Goal: Task Accomplishment & Management: Manage account settings

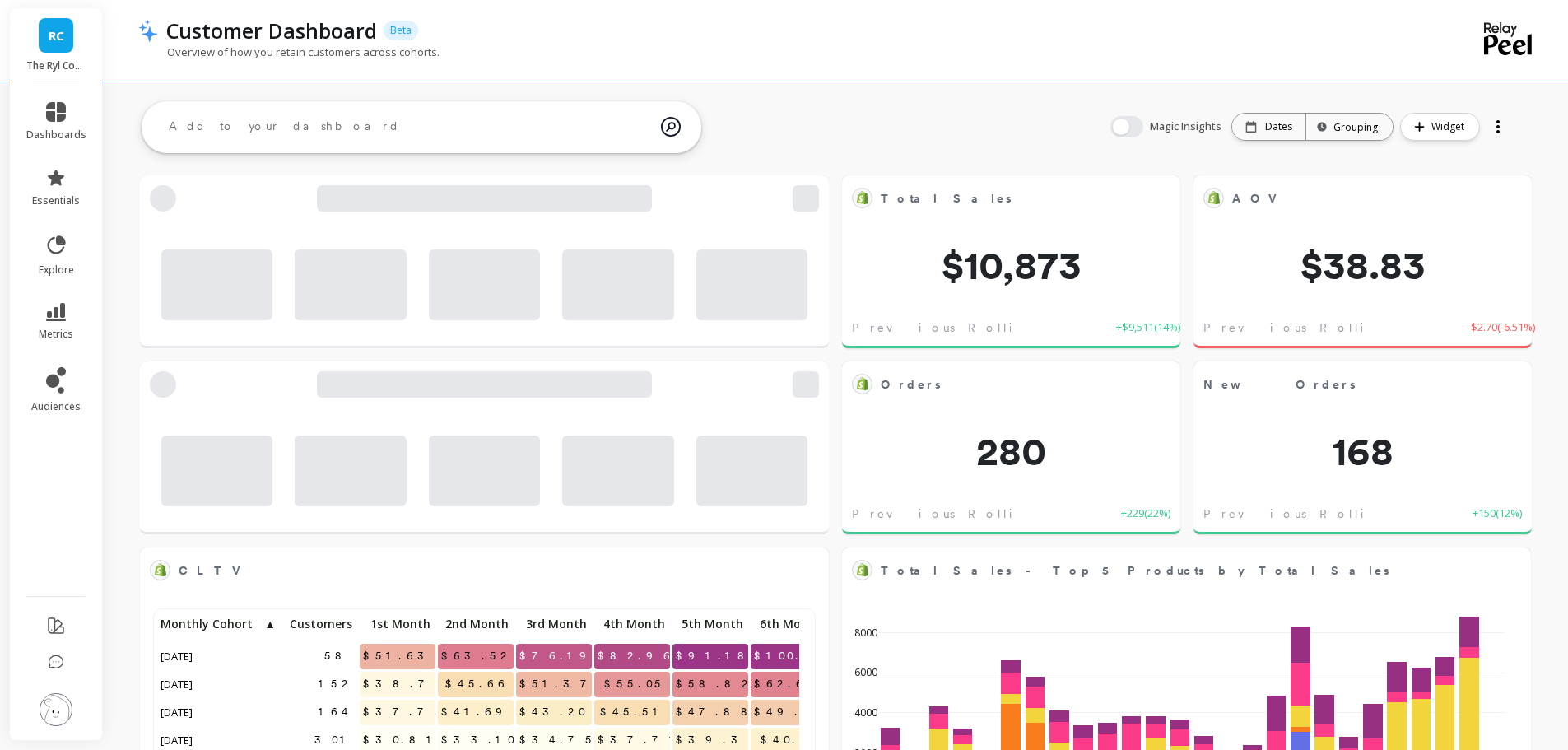
scroll to position [440, 629]
click at [59, 392] on icon at bounding box center [61, 390] width 6 height 6
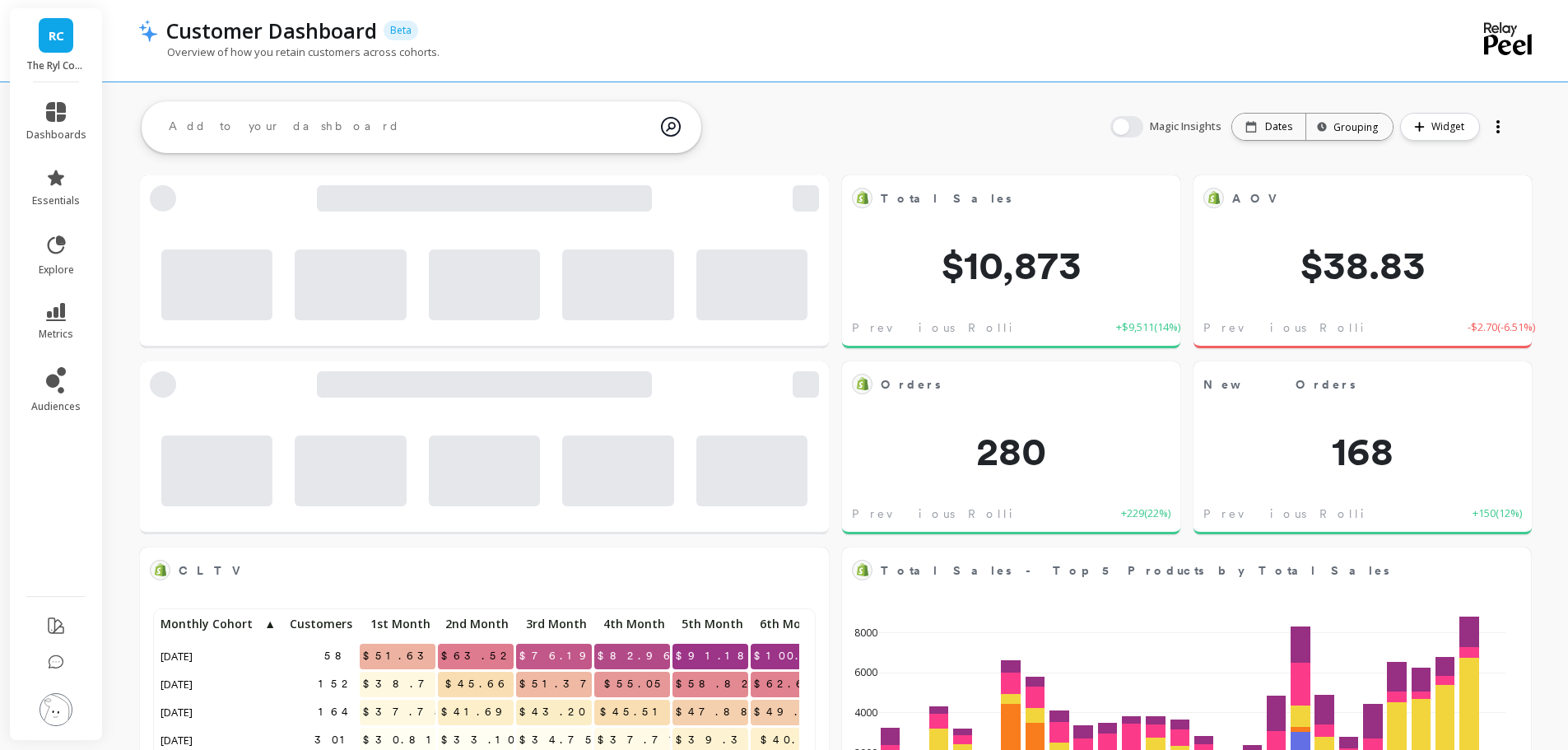
click at [69, 397] on link "audiences" at bounding box center [56, 390] width 60 height 46
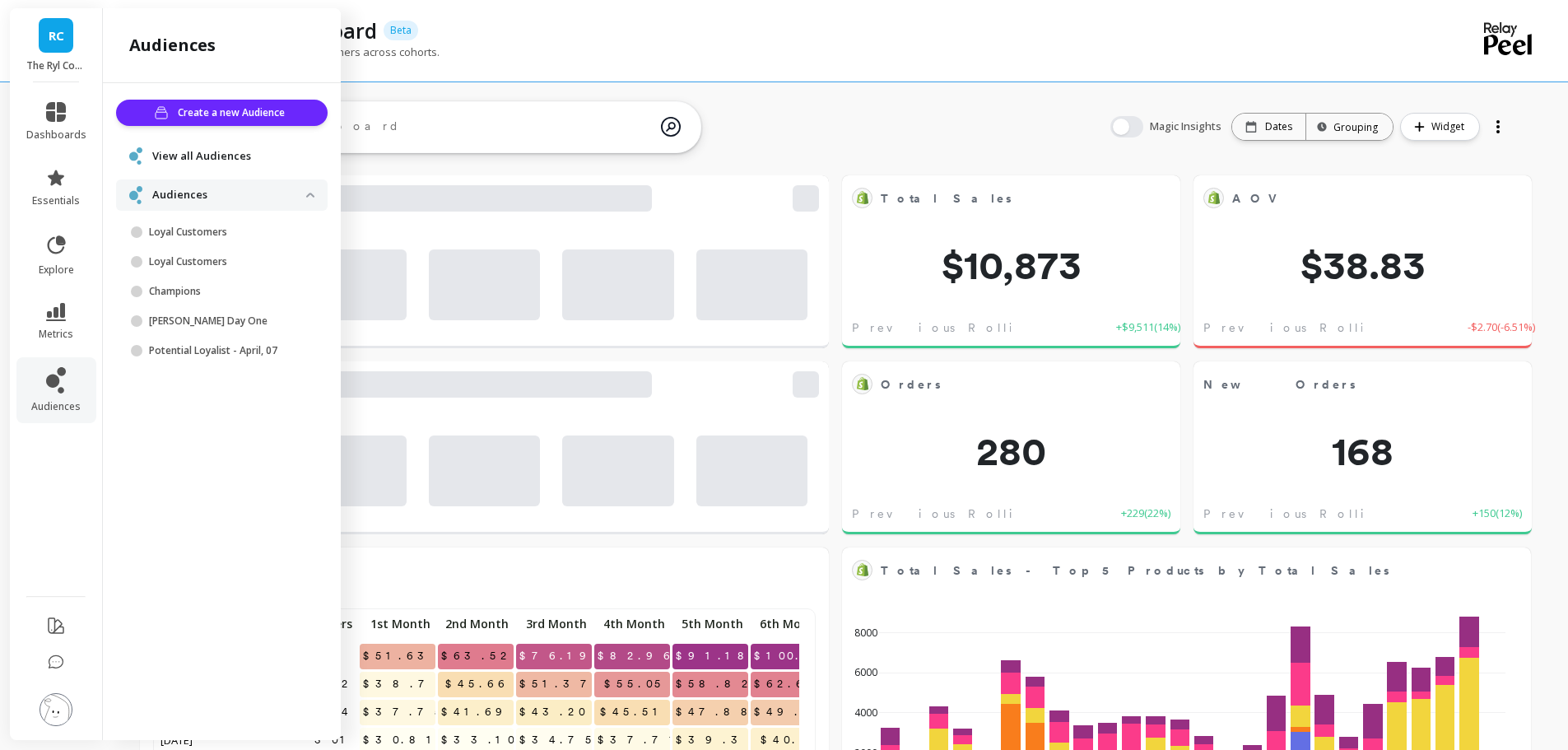
click at [190, 290] on p "Champions" at bounding box center [228, 291] width 158 height 13
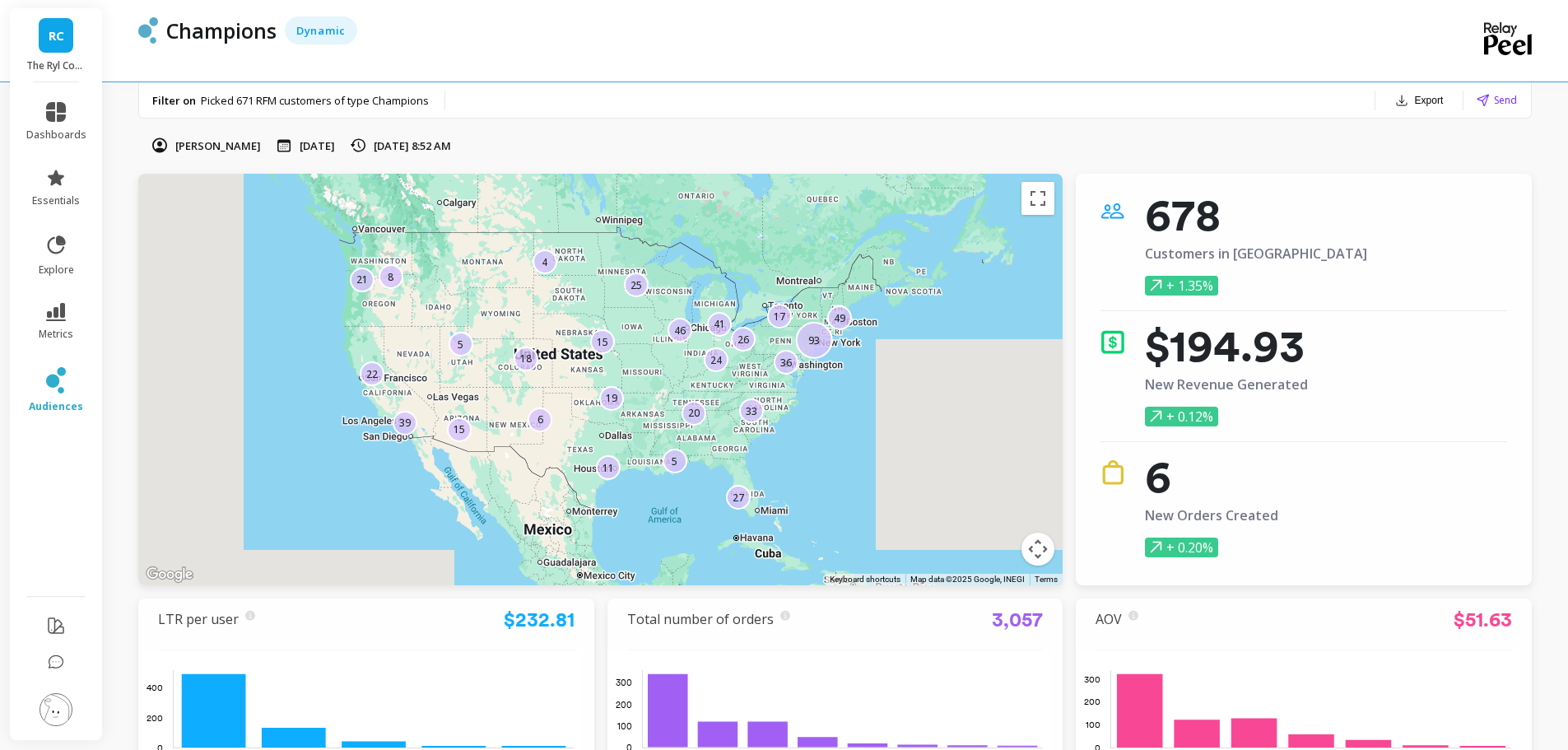
click at [1504, 97] on span "Send" at bounding box center [1504, 100] width 23 height 16
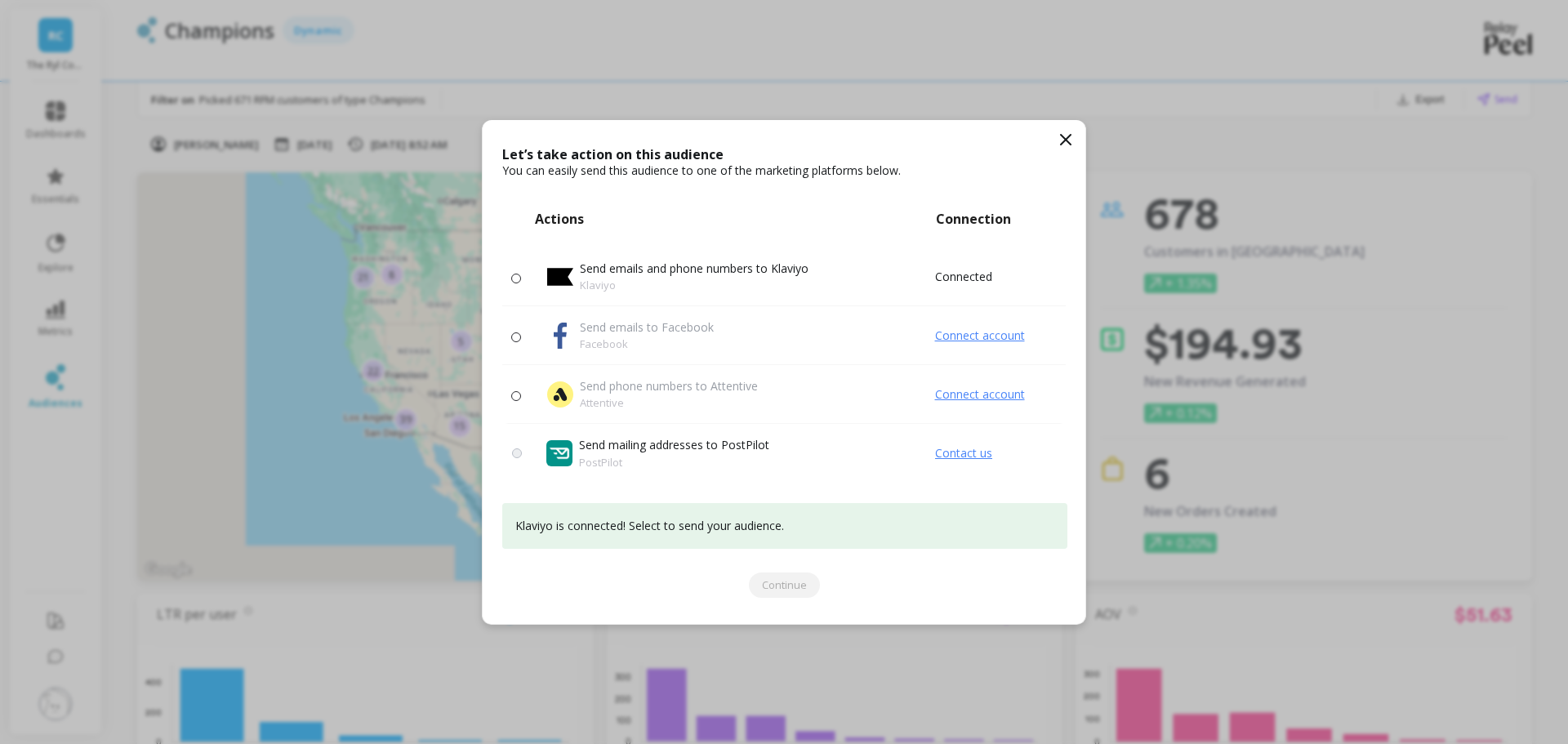
click at [706, 271] on p "Send emails and phone numbers to Klaviyo" at bounding box center [694, 269] width 229 height 16
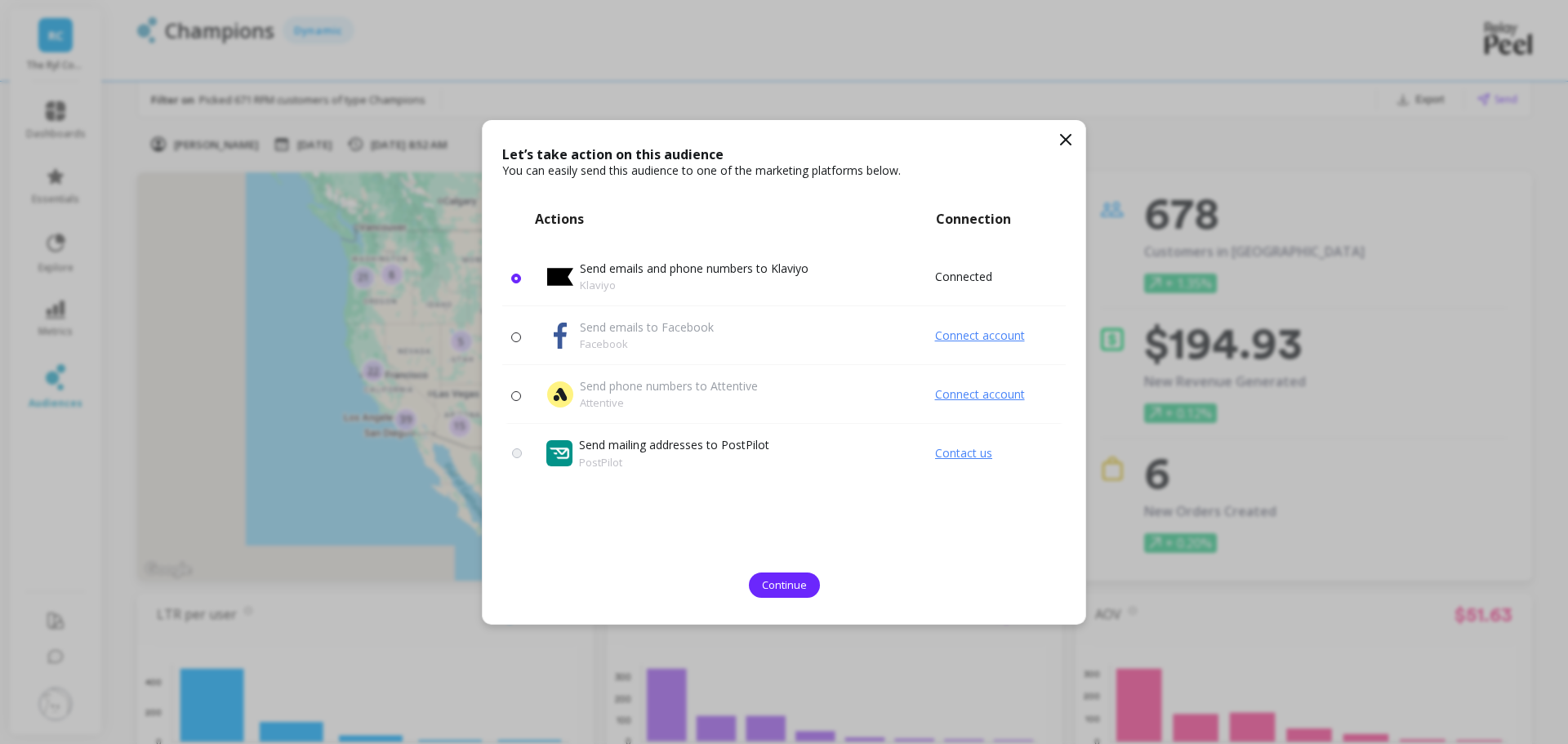
click at [785, 585] on span "Continue" at bounding box center [784, 585] width 45 height 16
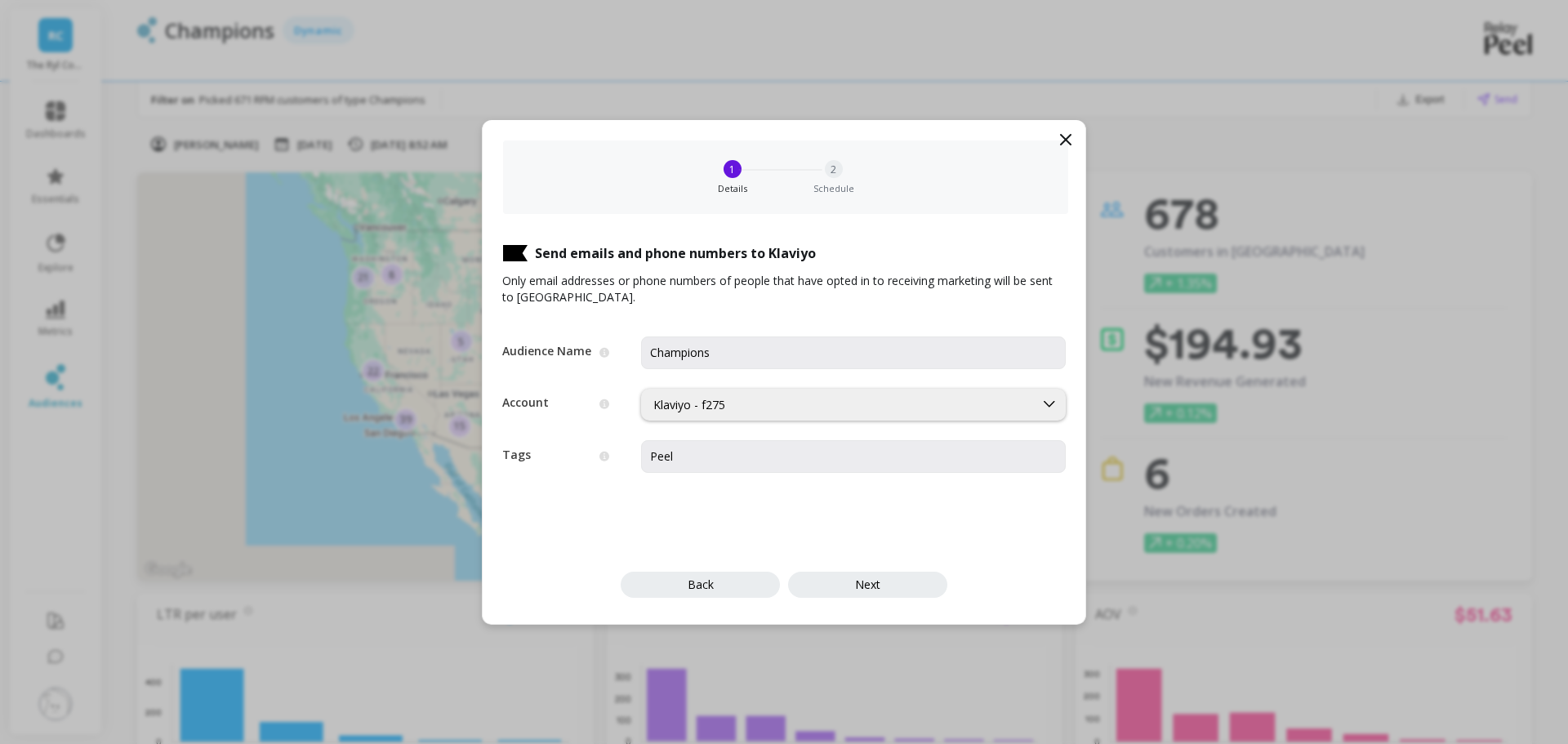
click at [725, 409] on div "Klaviyo - f275" at bounding box center [838, 404] width 369 height 16
click at [725, 407] on div "Klaviyo - f275" at bounding box center [838, 404] width 369 height 16
click at [870, 588] on span "Next" at bounding box center [868, 584] width 26 height 16
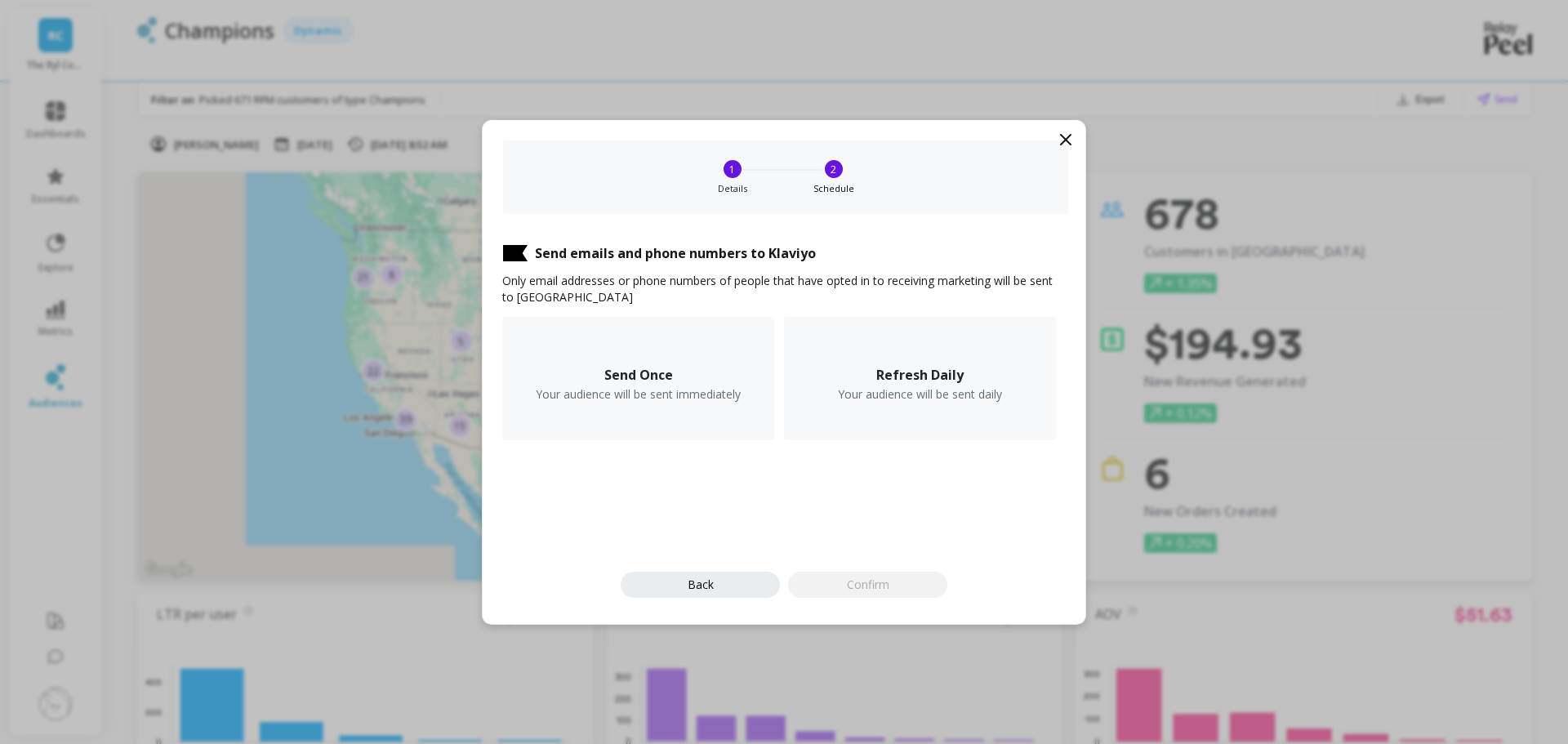
click at [685, 347] on div "Send Once Your audience will be sent immediately" at bounding box center [637, 378] width 272 height 123
click at [871, 580] on span "Confirm" at bounding box center [868, 584] width 42 height 16
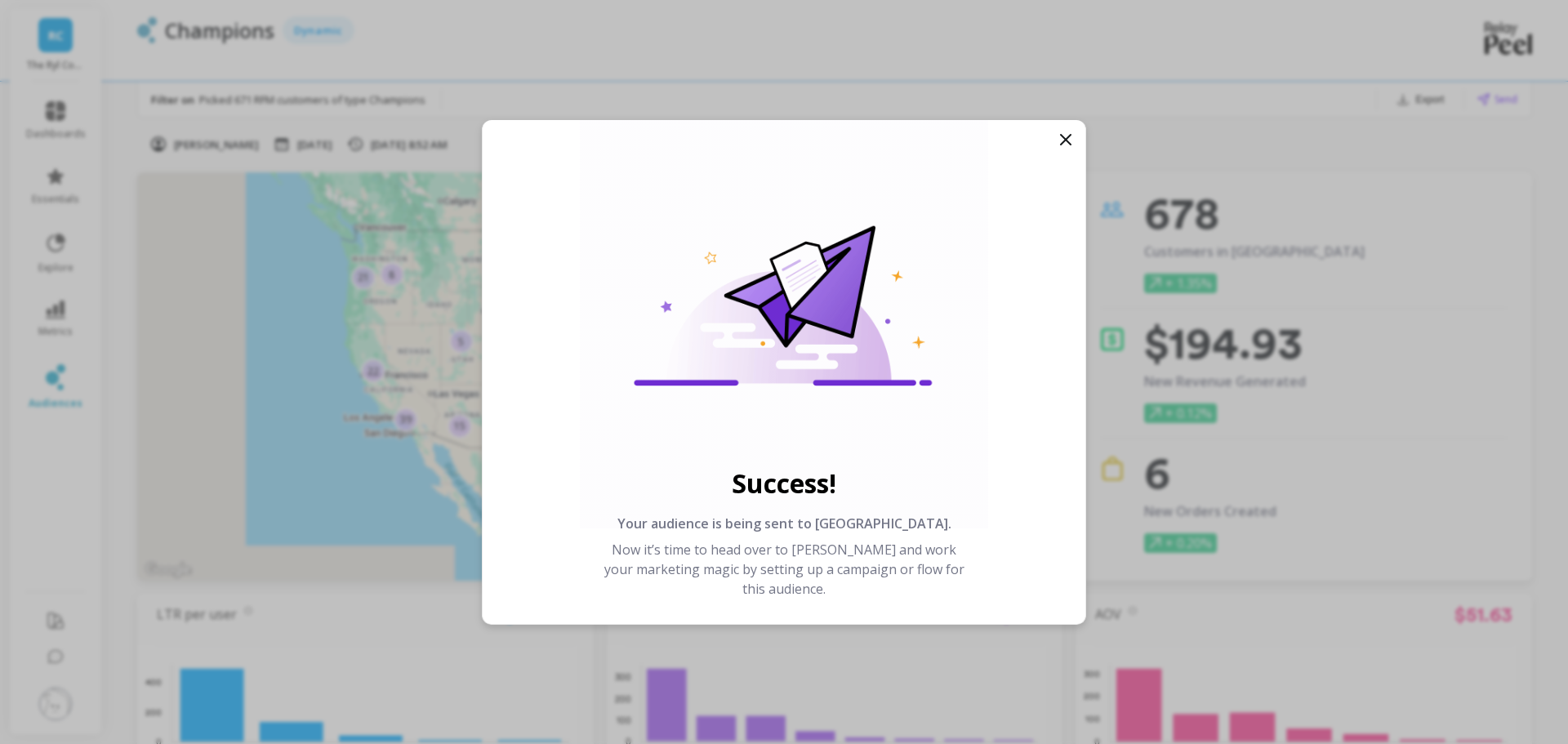
click at [953, 377] on div "Success! Your audience is being sent to Klaviyo. Now it’s time to head over to …" at bounding box center [784, 371] width 603 height 504
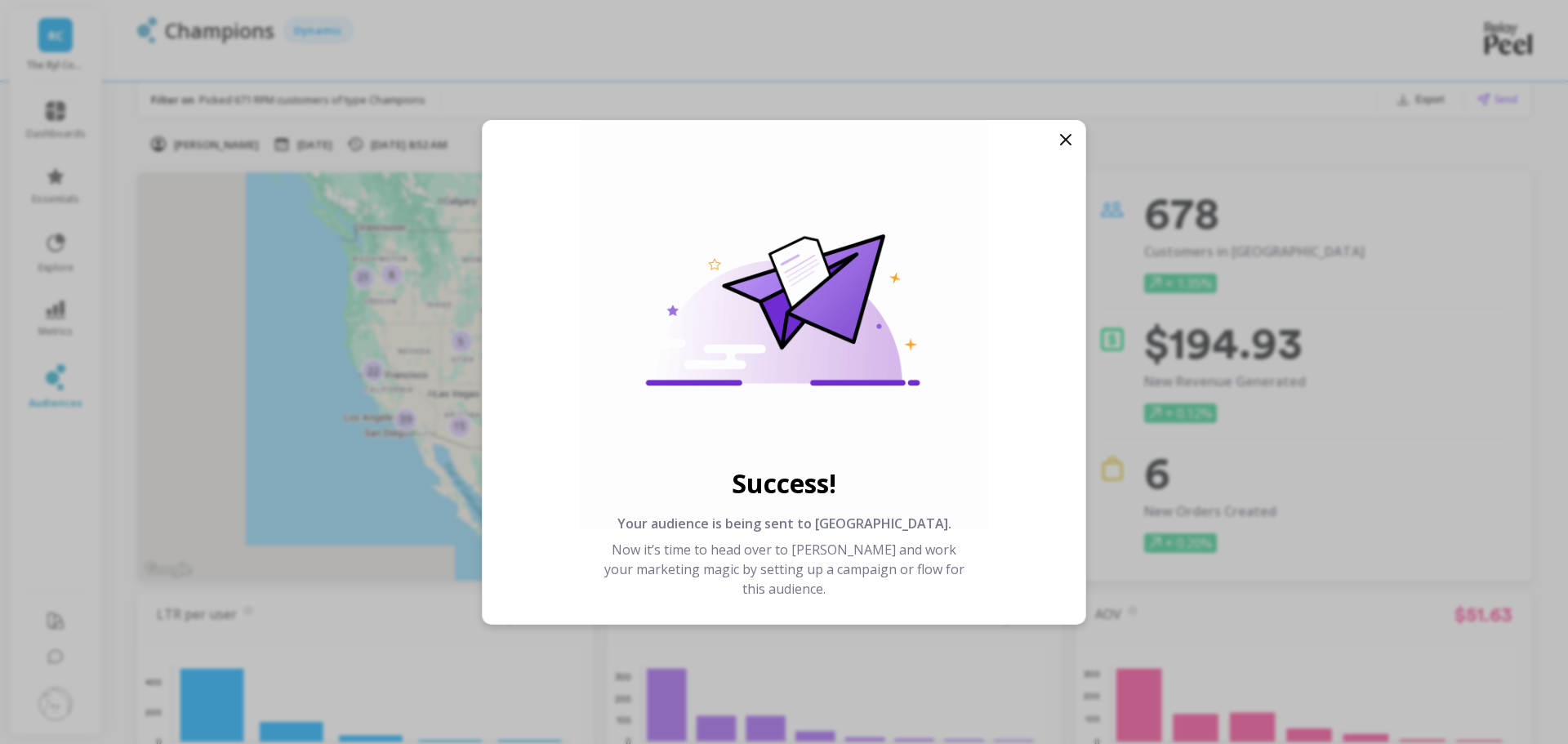
click at [1060, 143] on icon at bounding box center [1065, 139] width 19 height 19
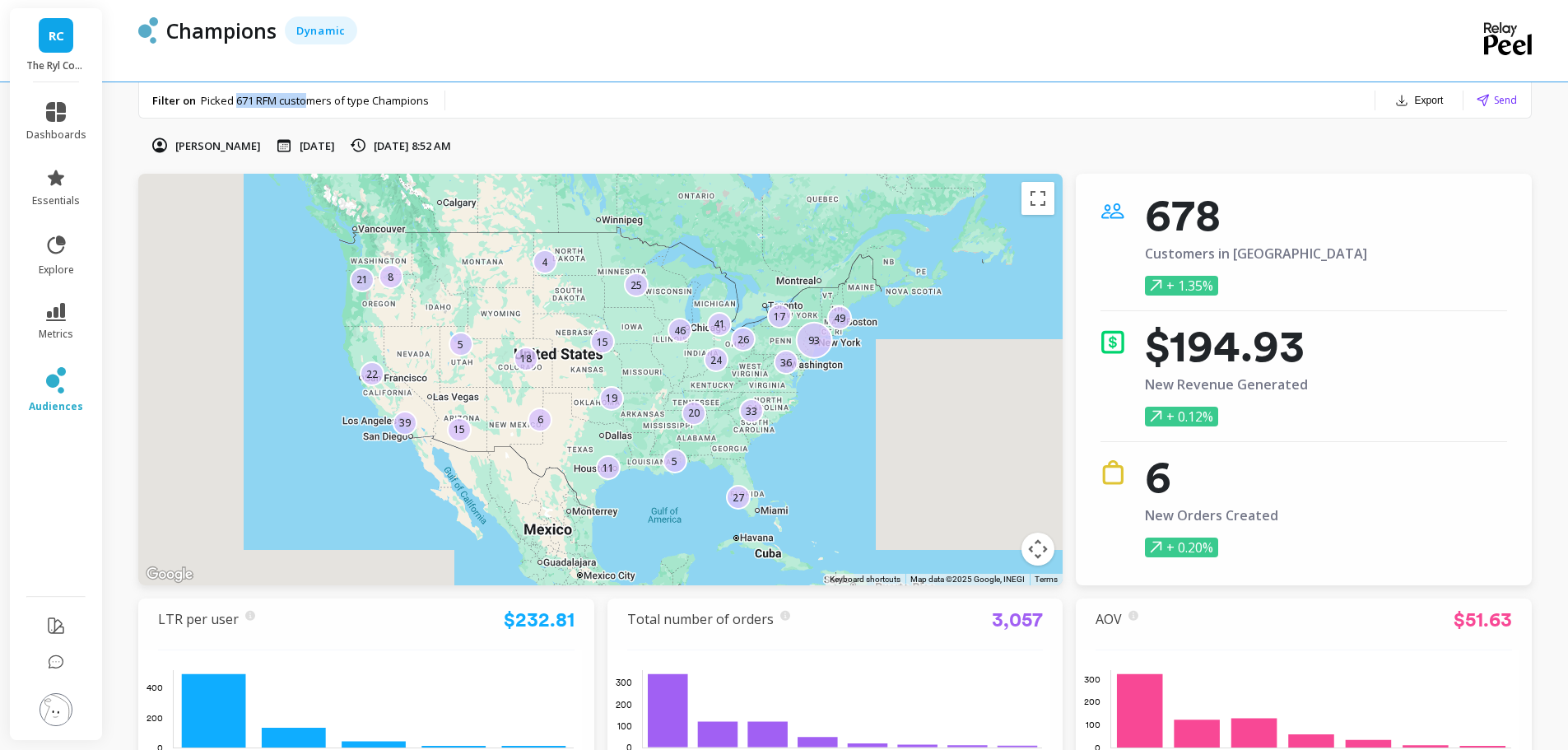
drag, startPoint x: 247, startPoint y: 101, endPoint x: 317, endPoint y: 101, distance: 70.0
click at [317, 101] on span "Picked 671 RFM customers of type Champions" at bounding box center [314, 100] width 228 height 15
click at [249, 100] on span "Picked 671 RFM customers of type Champions" at bounding box center [314, 100] width 228 height 15
click at [51, 373] on icon at bounding box center [55, 380] width 19 height 27
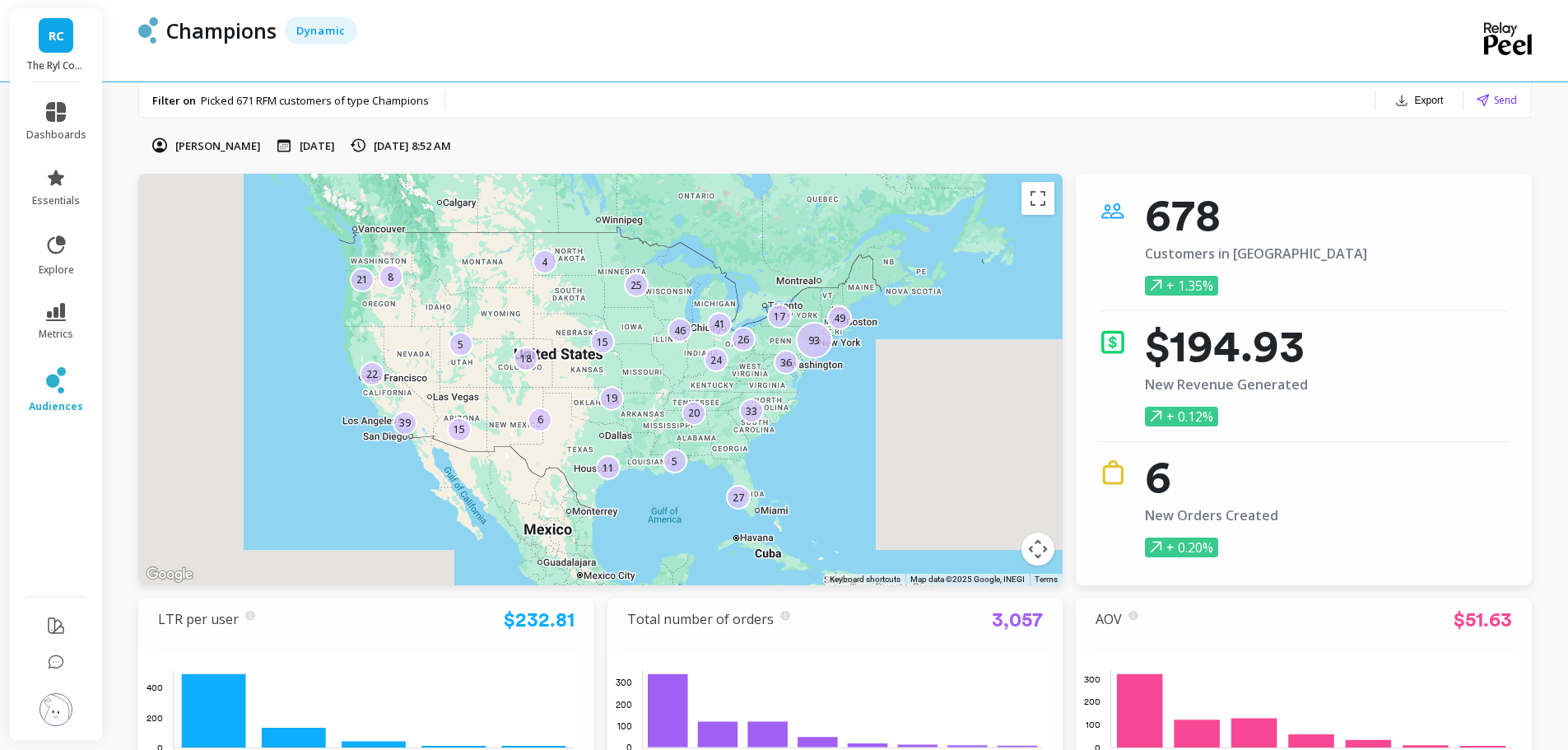
click at [558, 114] on div "Filter on Picked 671 RFM customers of type Champions Export Send" at bounding box center [835, 100] width 1392 height 36
click at [70, 321] on link "metrics" at bounding box center [56, 322] width 60 height 38
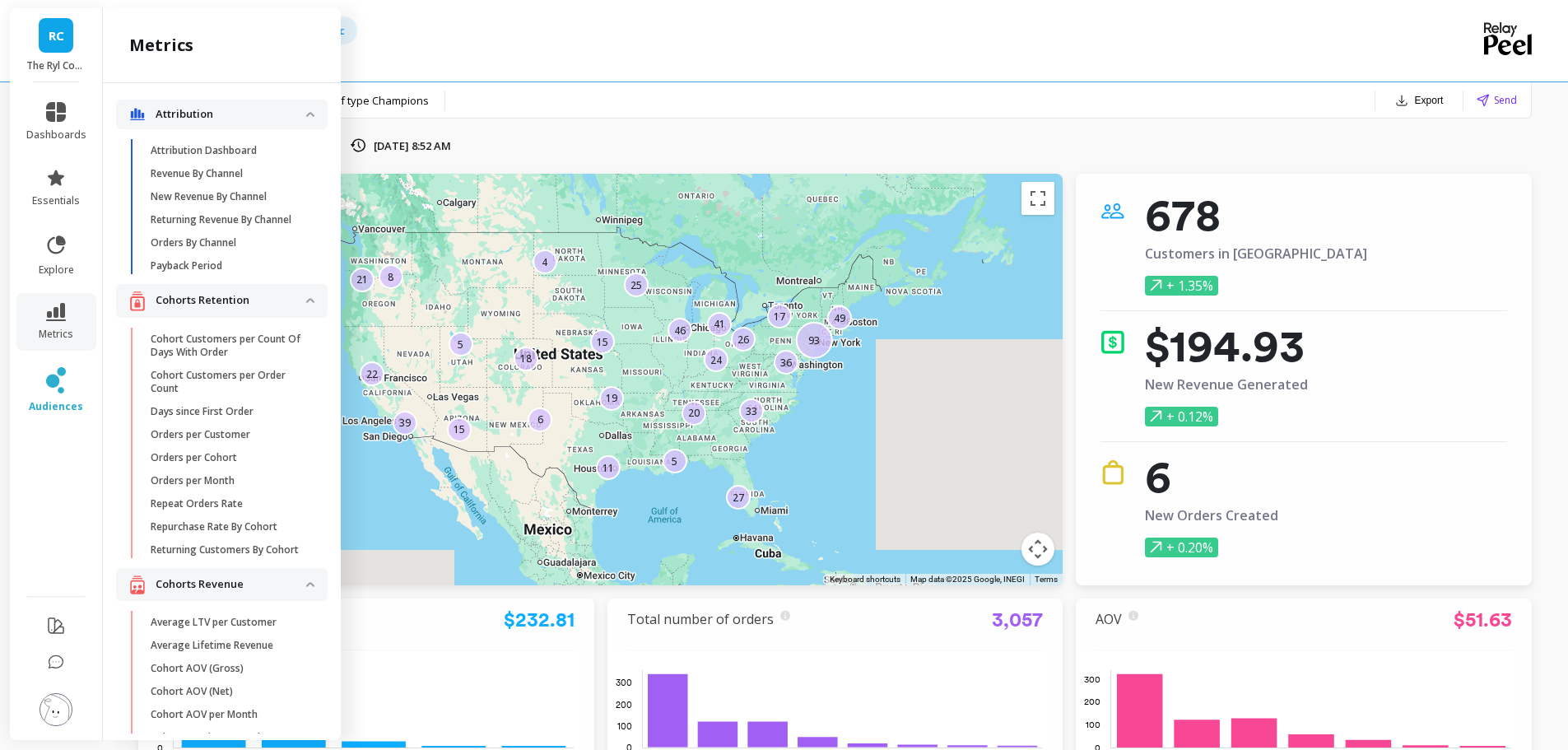
scroll to position [329, 0]
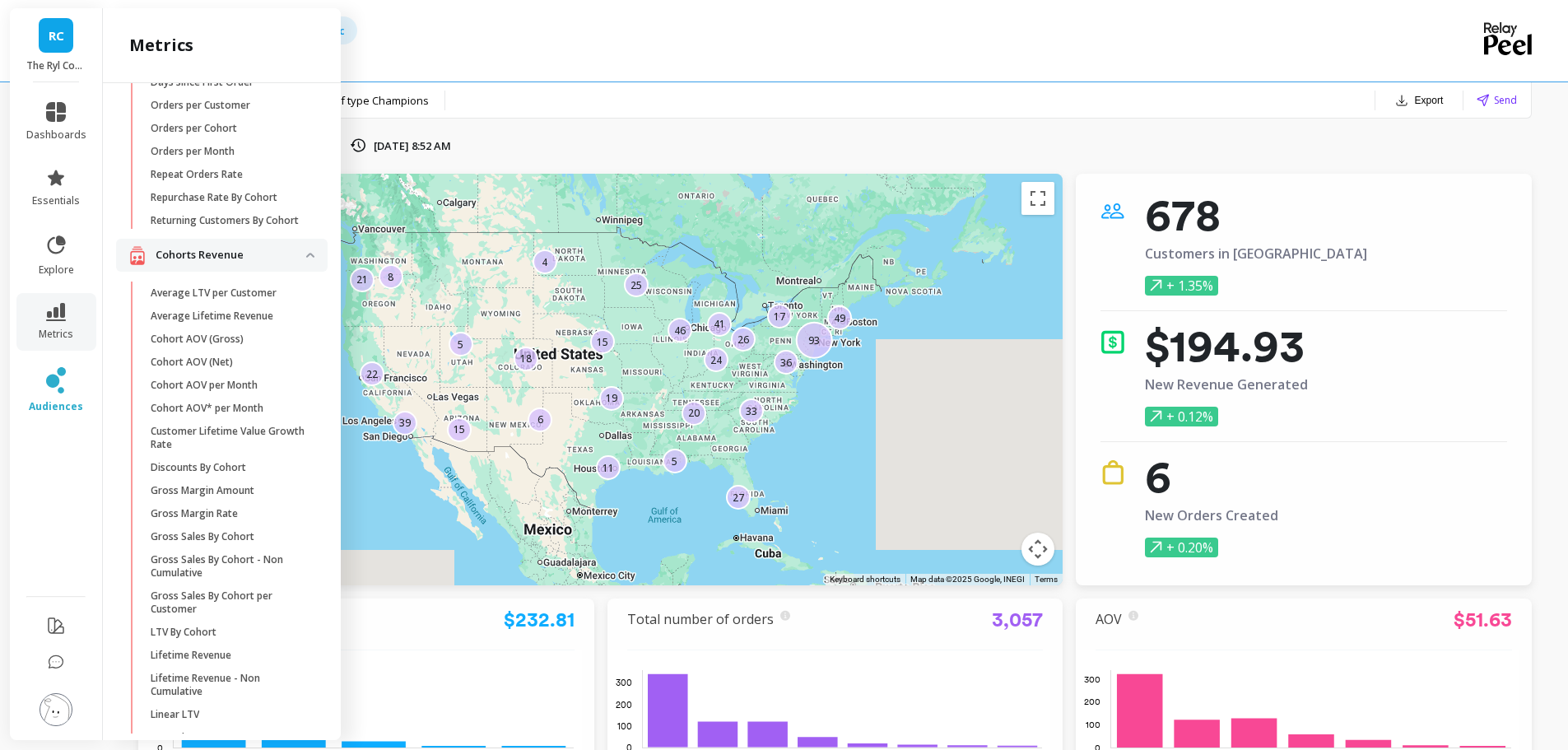
drag, startPoint x: 88, startPoint y: 384, endPoint x: 63, endPoint y: 369, distance: 29.2
click at [82, 381] on li "audiences" at bounding box center [56, 390] width 80 height 65
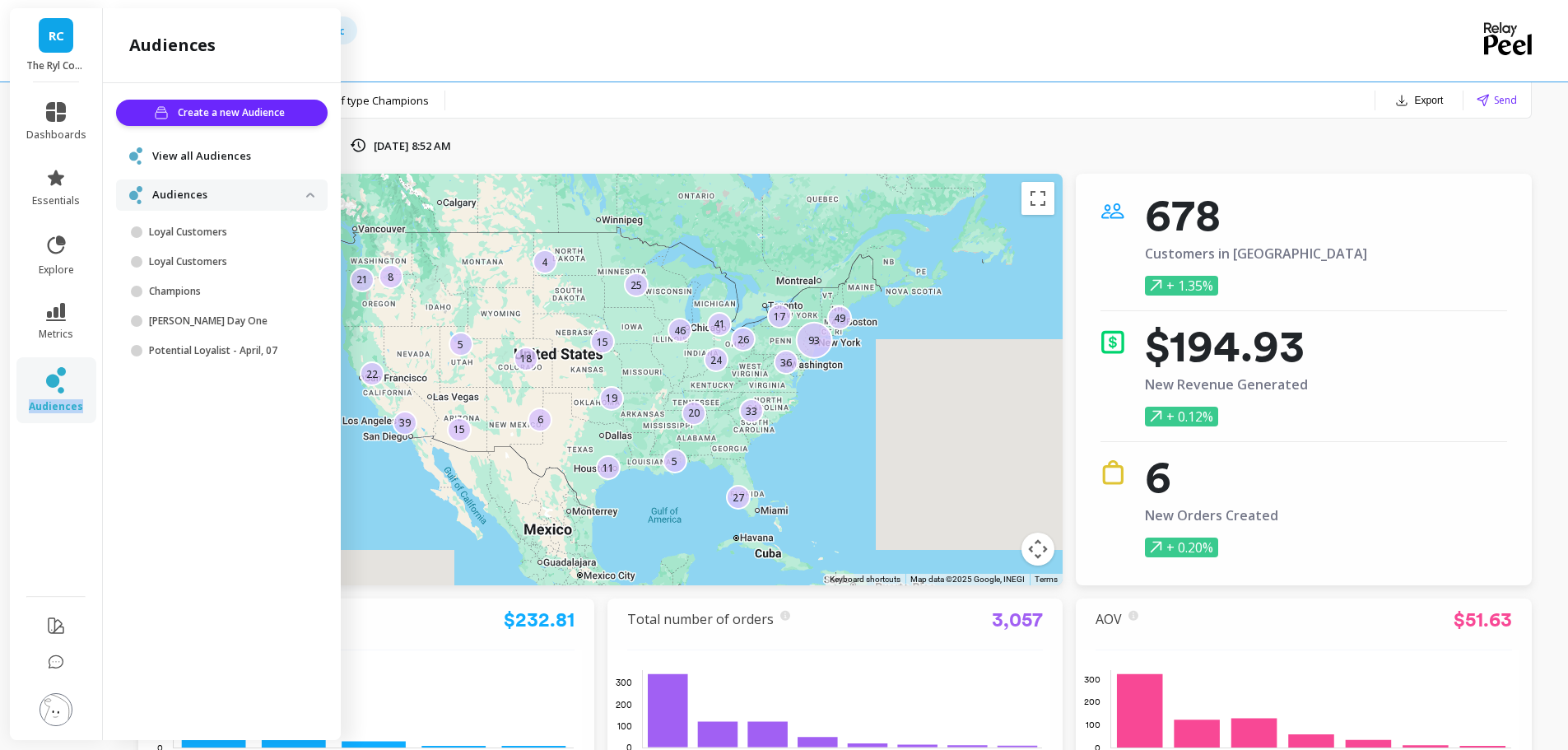
scroll to position [0, 0]
click at [53, 125] on link "dashboards" at bounding box center [56, 122] width 60 height 40
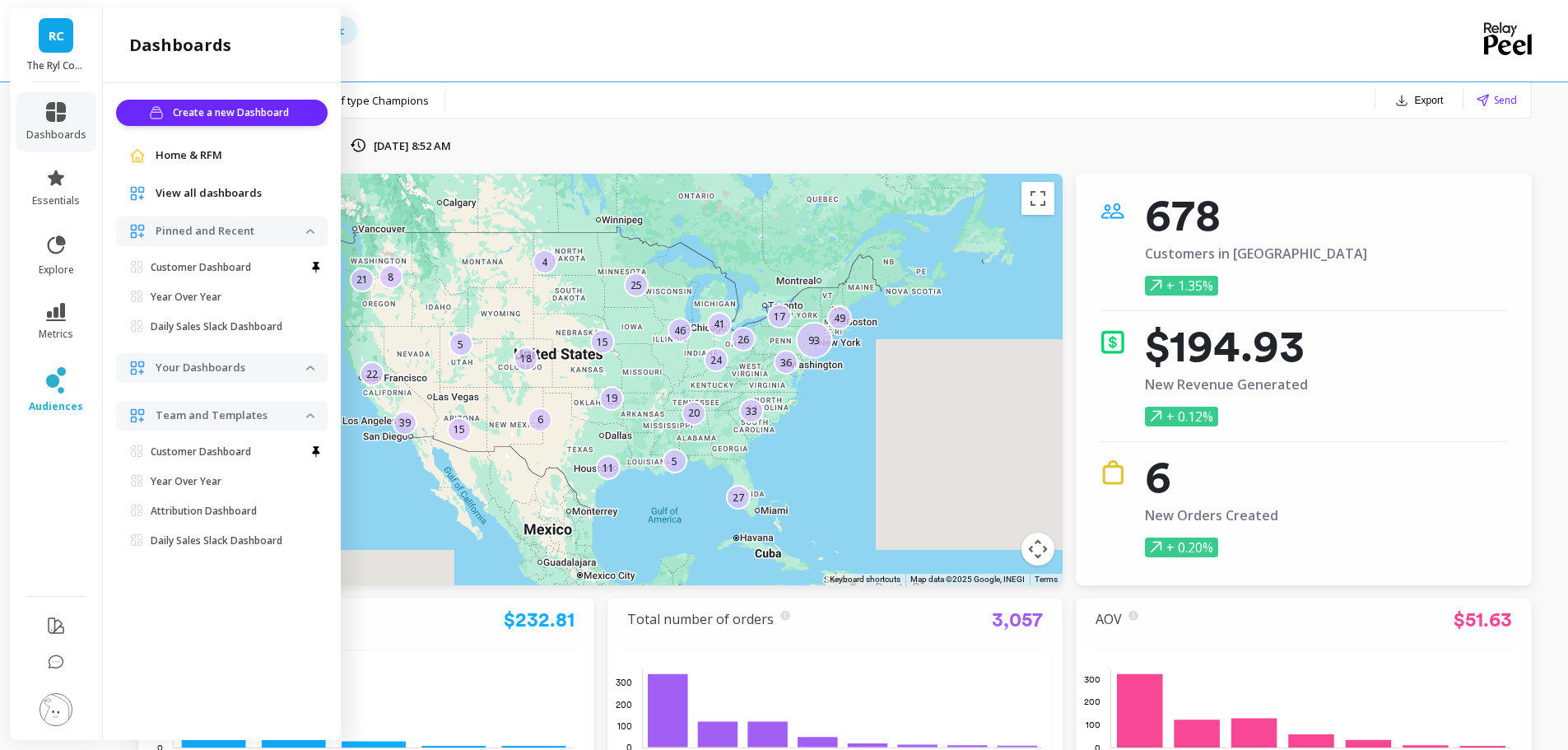
click at [205, 158] on span "Home & RFM" at bounding box center [189, 156] width 66 height 17
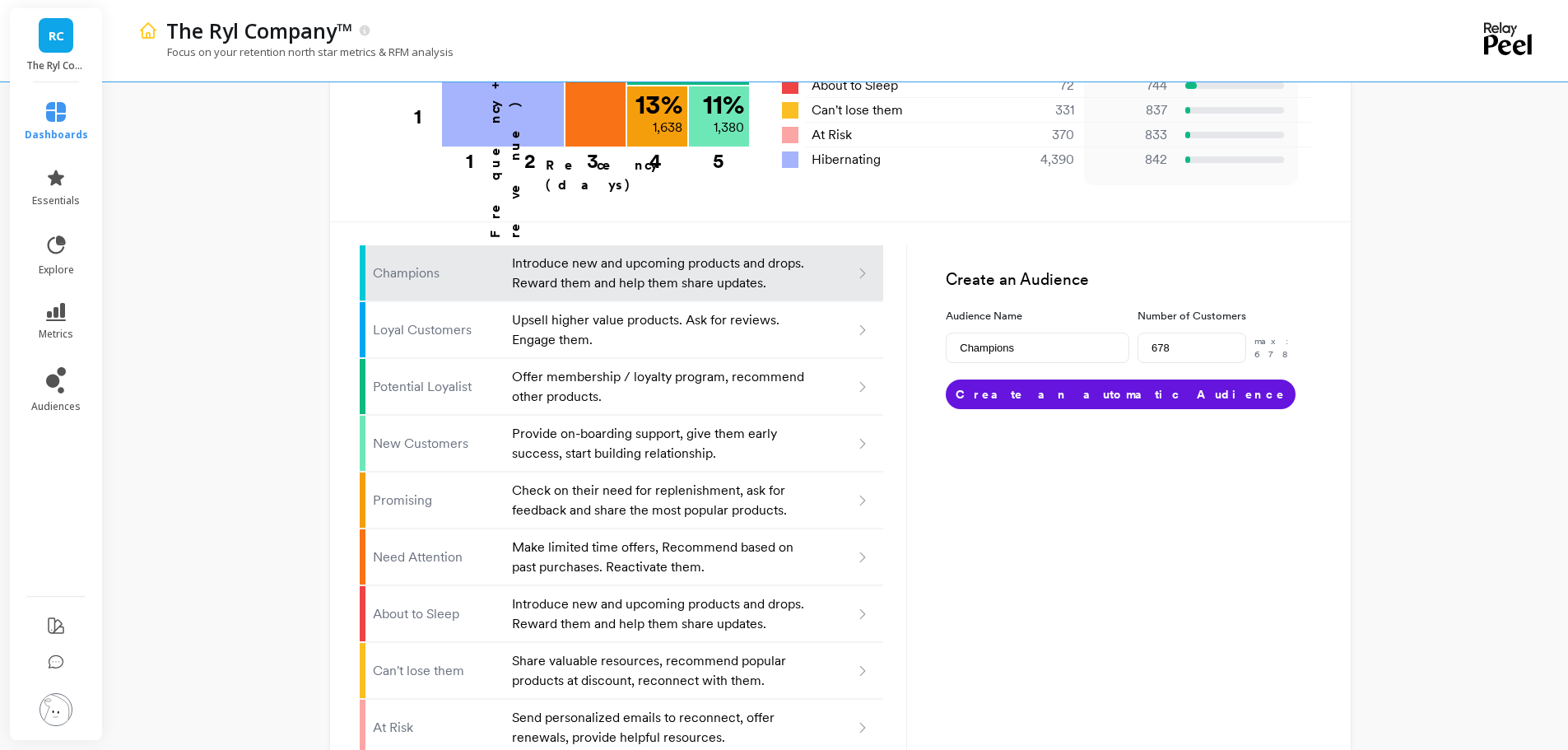
scroll to position [882, 0]
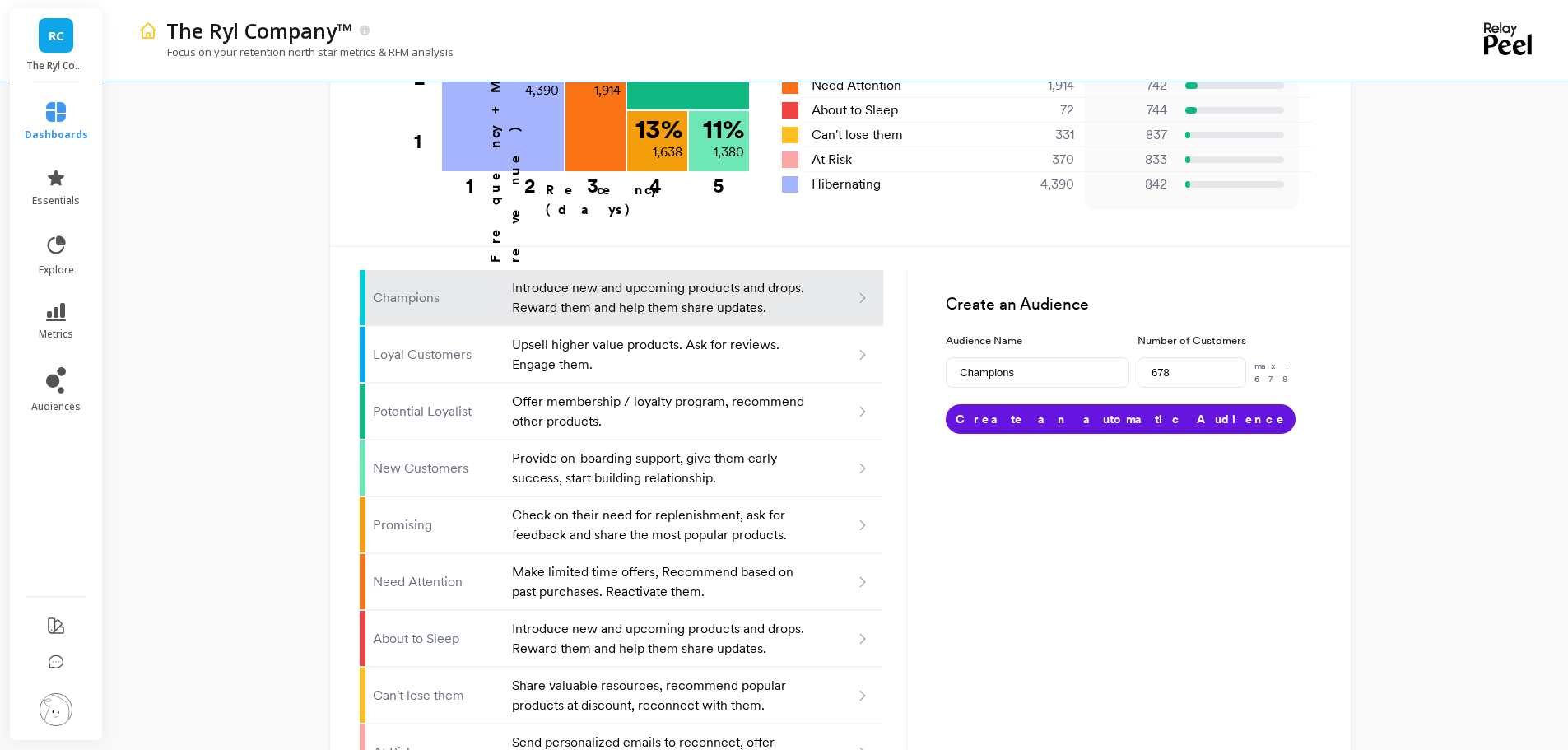
click at [594, 335] on p "Upsell higher value products. Ask for reviews. Engage them." at bounding box center [660, 355] width 296 height 40
type input "Loyal customers"
type input "1065"
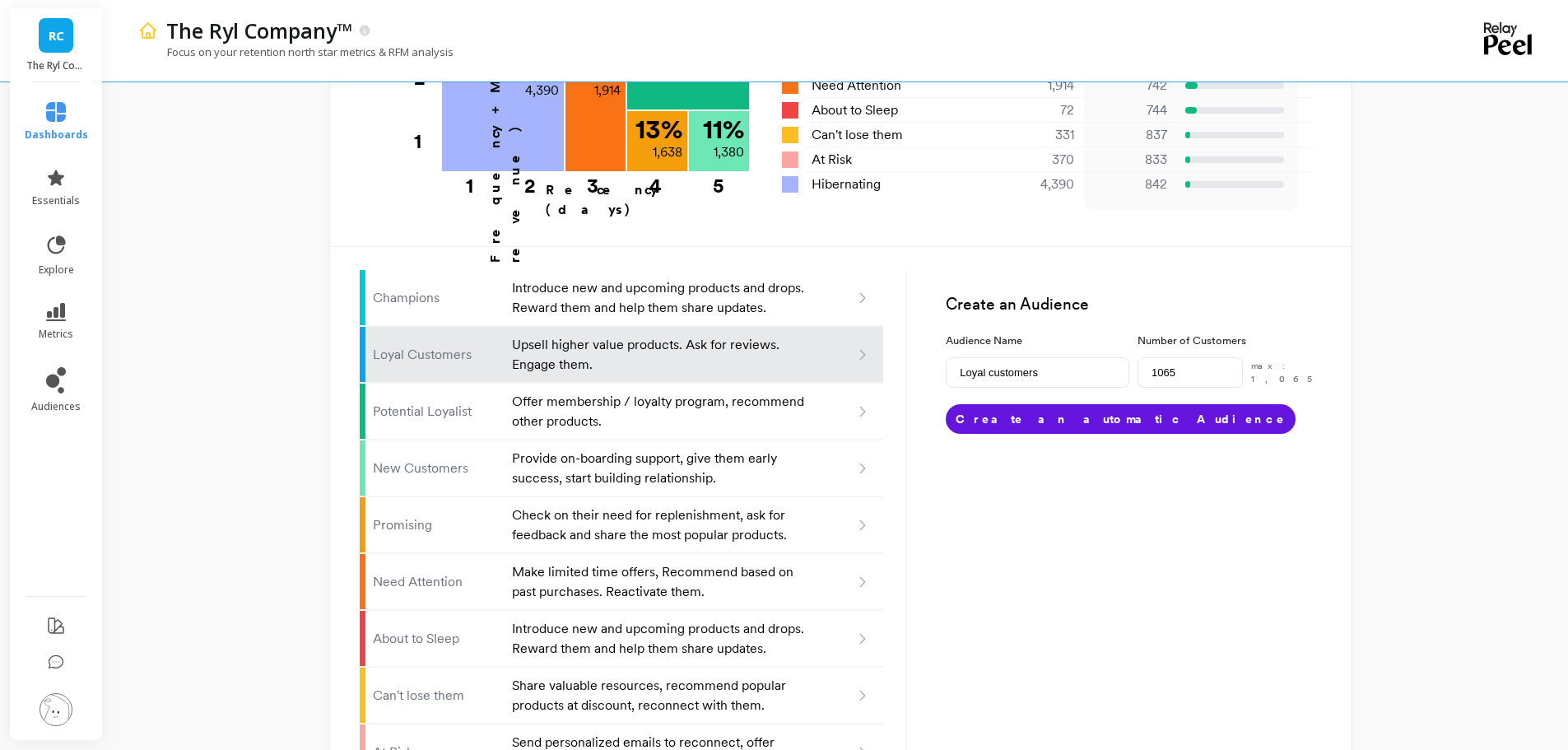
click at [624, 278] on p "Introduce new and upcoming products and drops. Reward them and help them share …" at bounding box center [660, 298] width 296 height 40
type input "Champions"
type input "678"
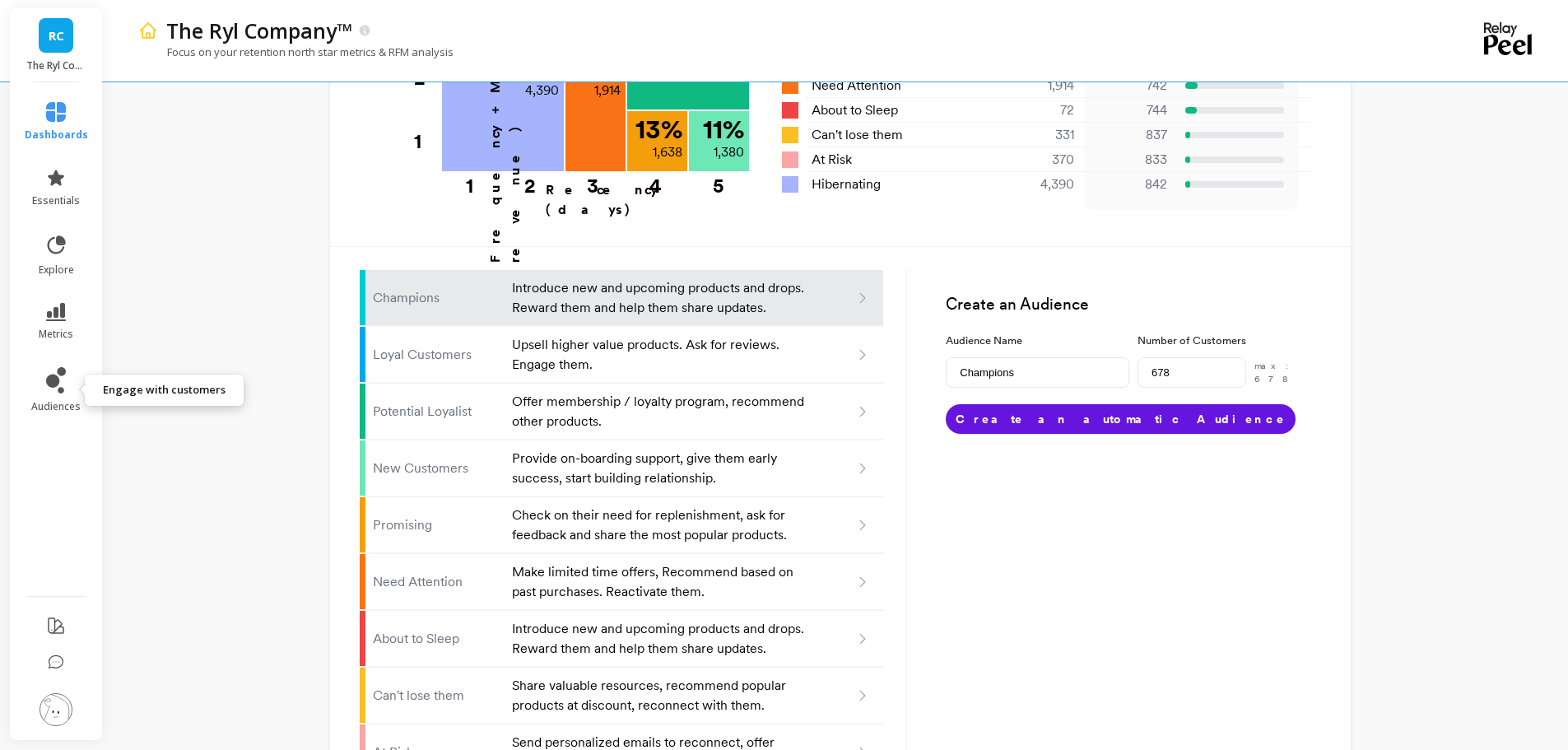
click at [56, 377] on icon at bounding box center [53, 381] width 13 height 13
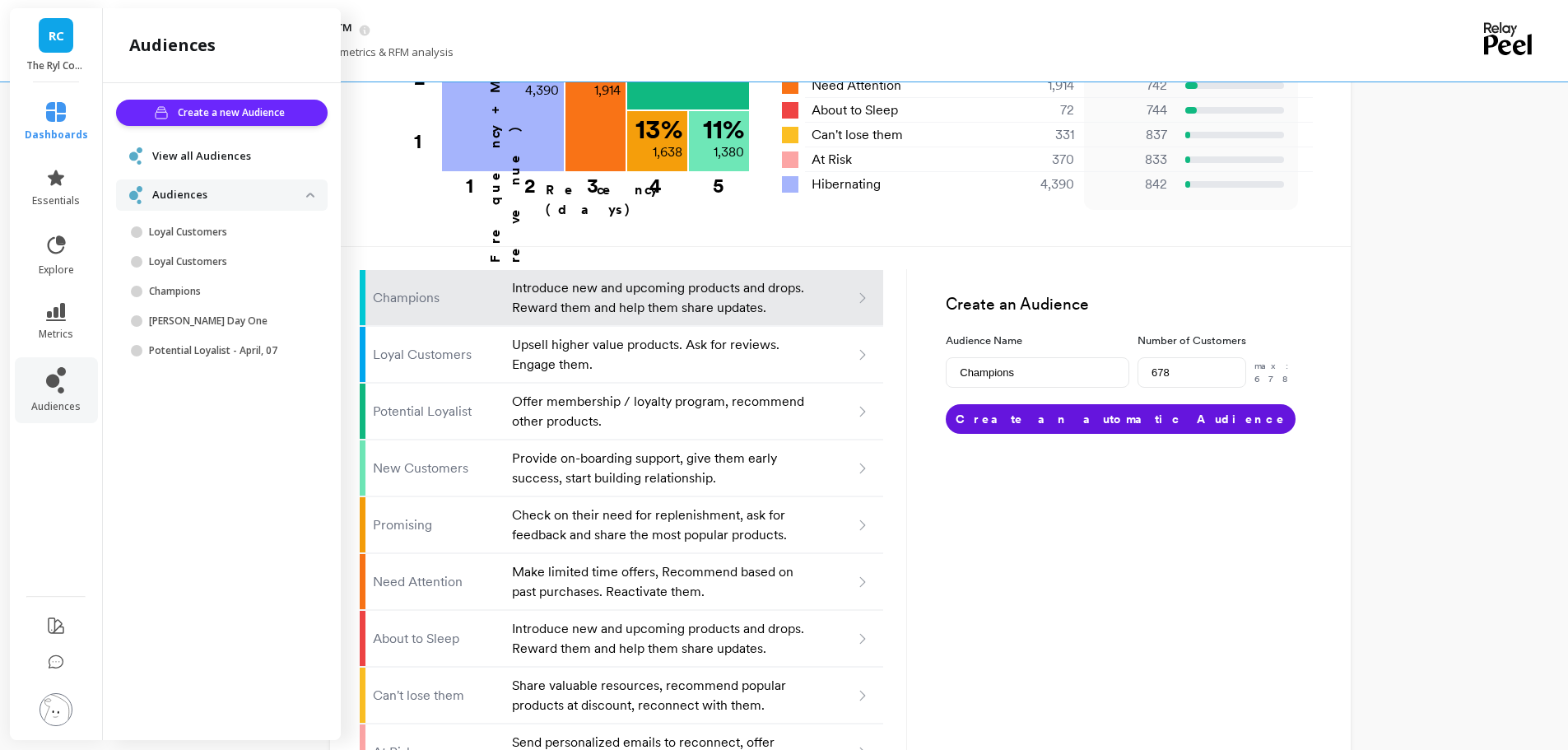
click at [229, 118] on span "Create a new Audience" at bounding box center [233, 112] width 111 height 17
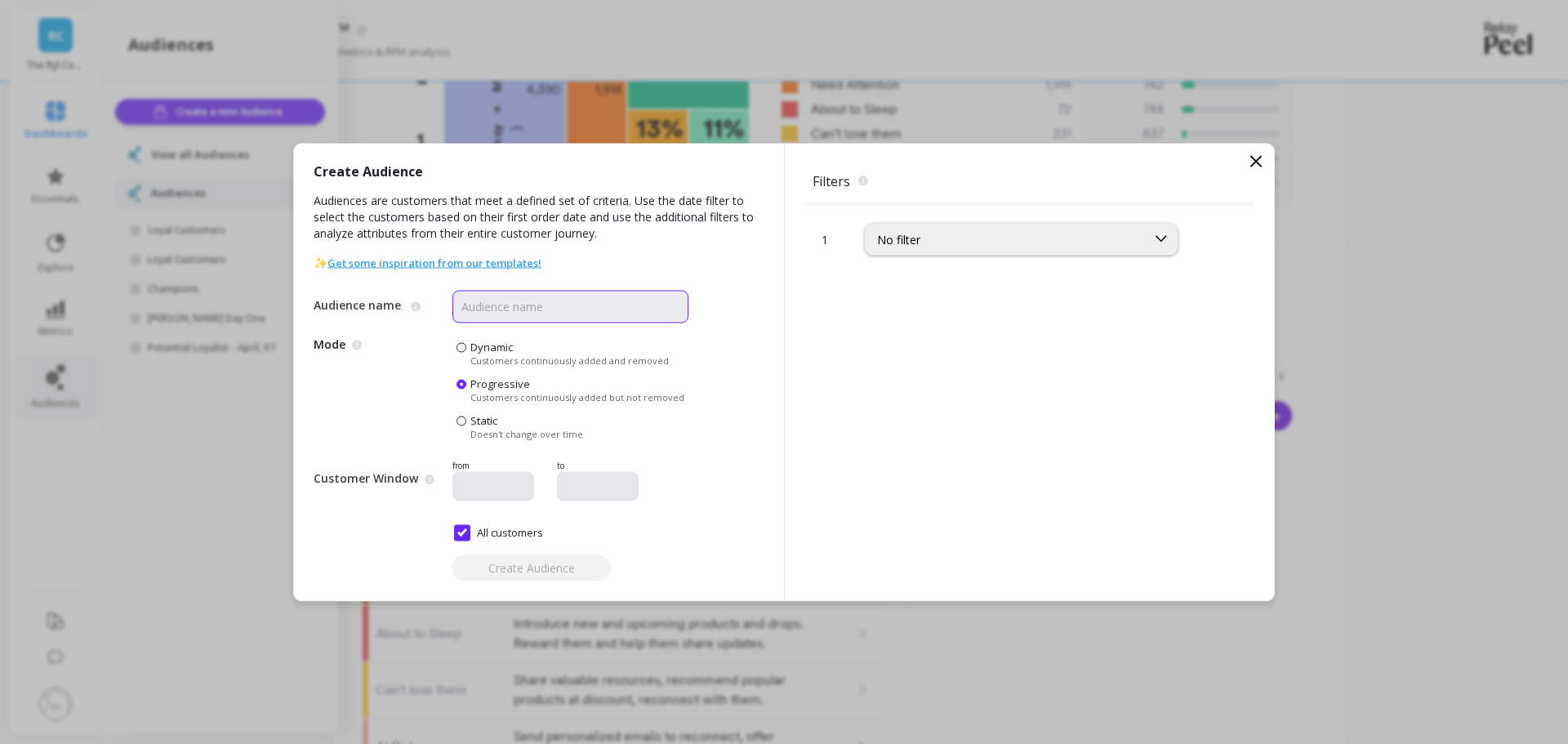
click at [566, 309] on input "Audience name" at bounding box center [571, 306] width 236 height 33
type input "Champions - ii"
click at [516, 345] on div "Dynamic Customers continuously added and removed" at bounding box center [570, 352] width 198 height 27
click at [0, 0] on input "Dynamic Customers continuously added and removed" at bounding box center [0, 0] width 0 height 0
click at [918, 244] on div "No filter" at bounding box center [1005, 239] width 257 height 16
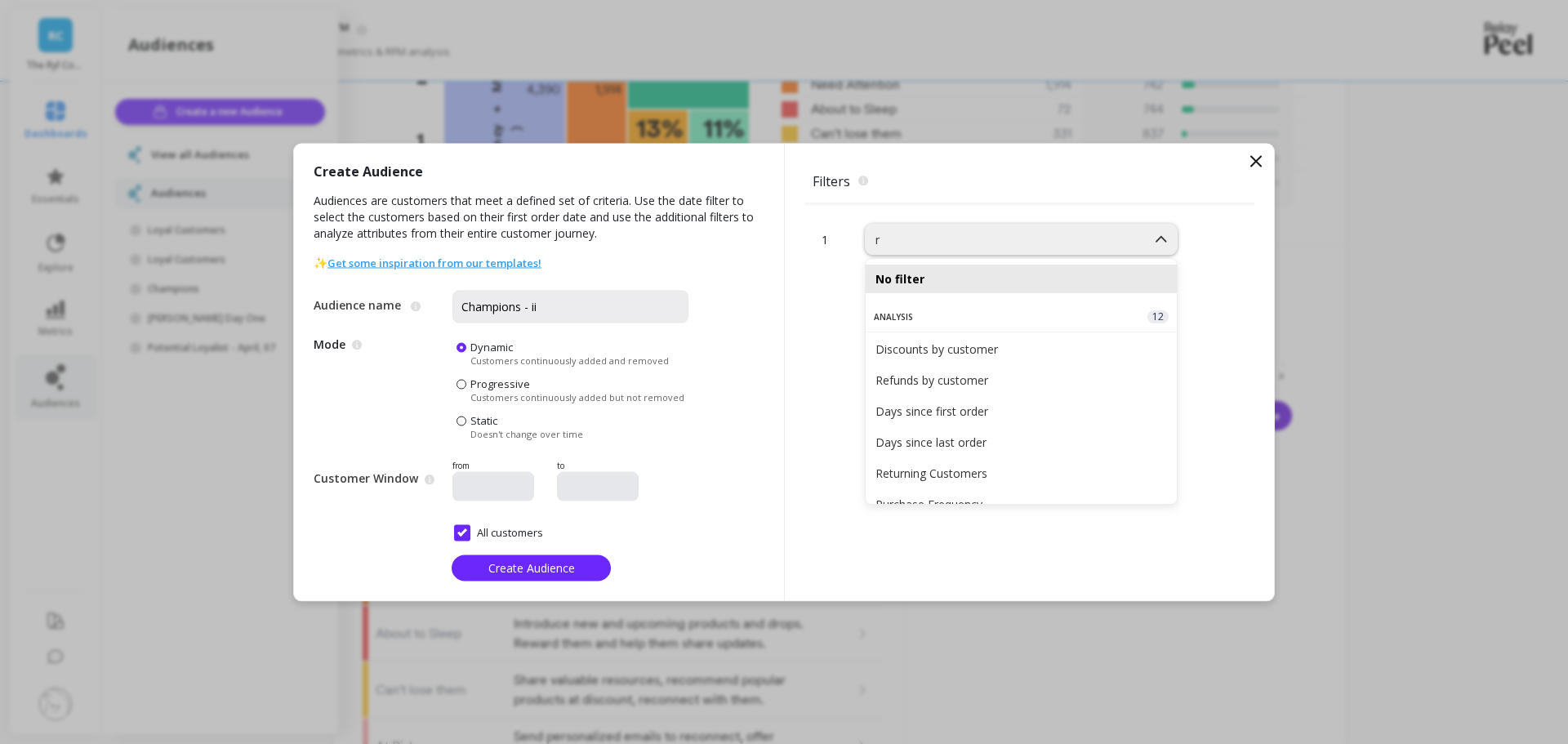
type input "rf"
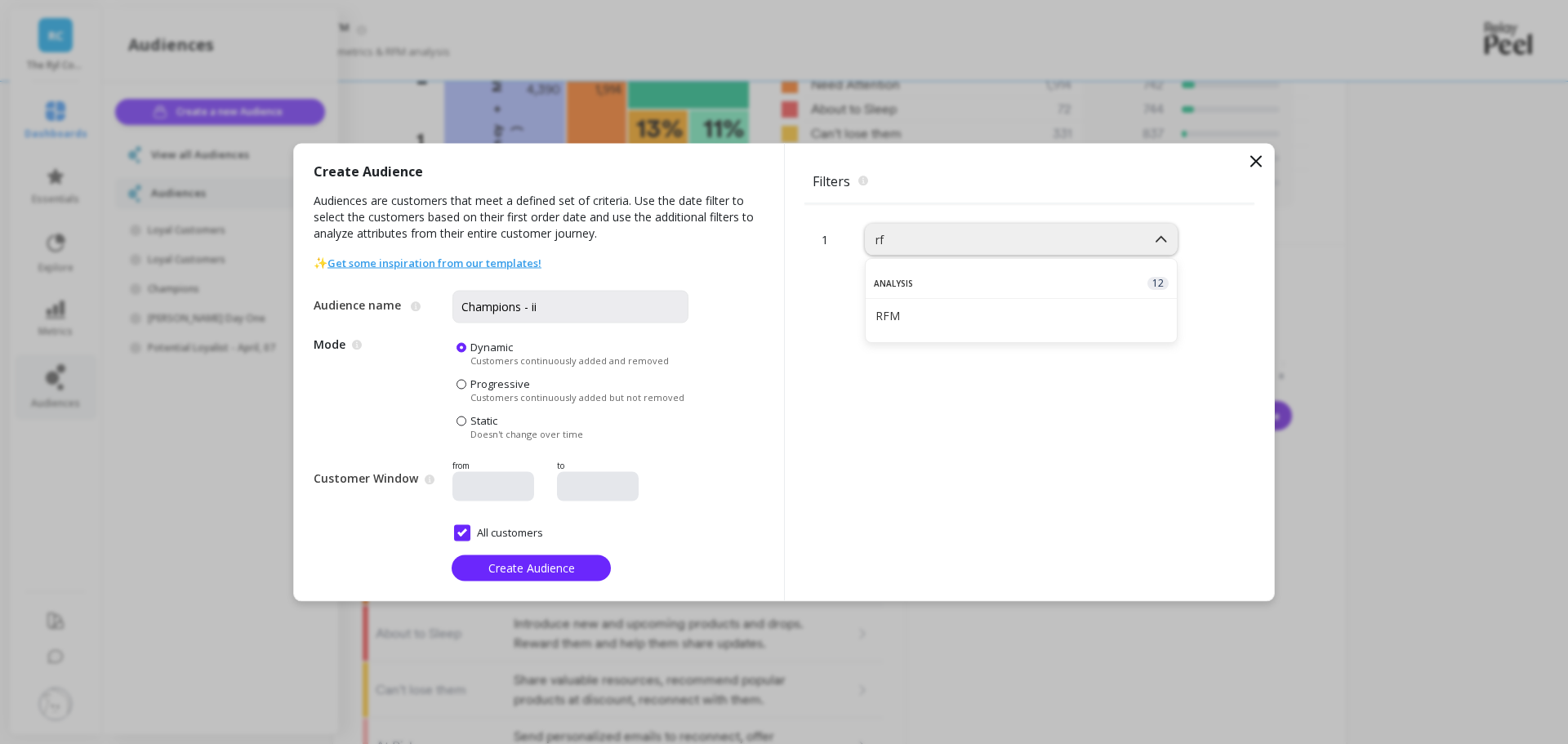
click at [1059, 307] on div "RFM" at bounding box center [1021, 315] width 311 height 28
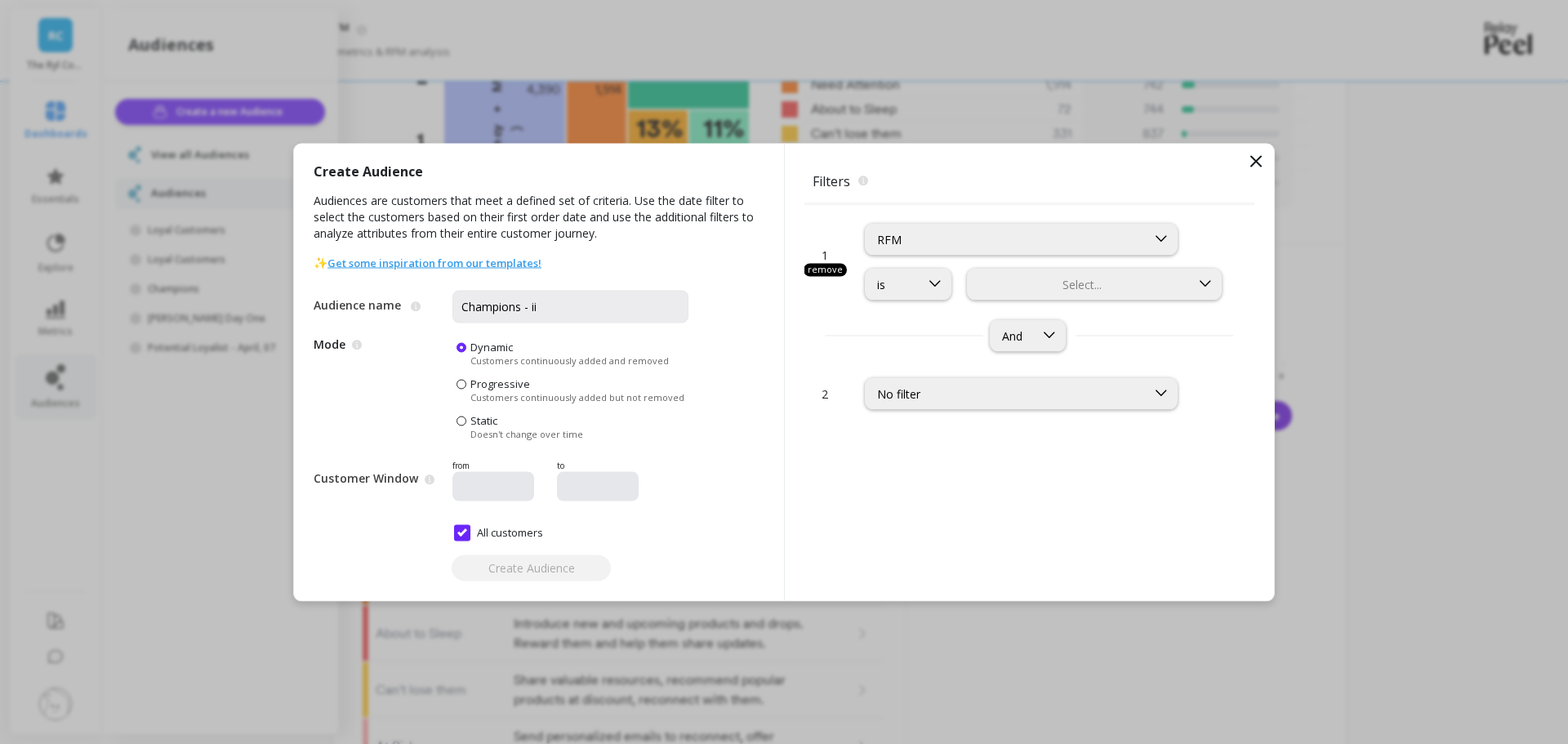
click at [1053, 287] on div at bounding box center [1078, 283] width 219 height 16
click at [1028, 322] on div "Champions" at bounding box center [1093, 324] width 233 height 16
click at [530, 574] on span "Create Audience" at bounding box center [531, 568] width 87 height 16
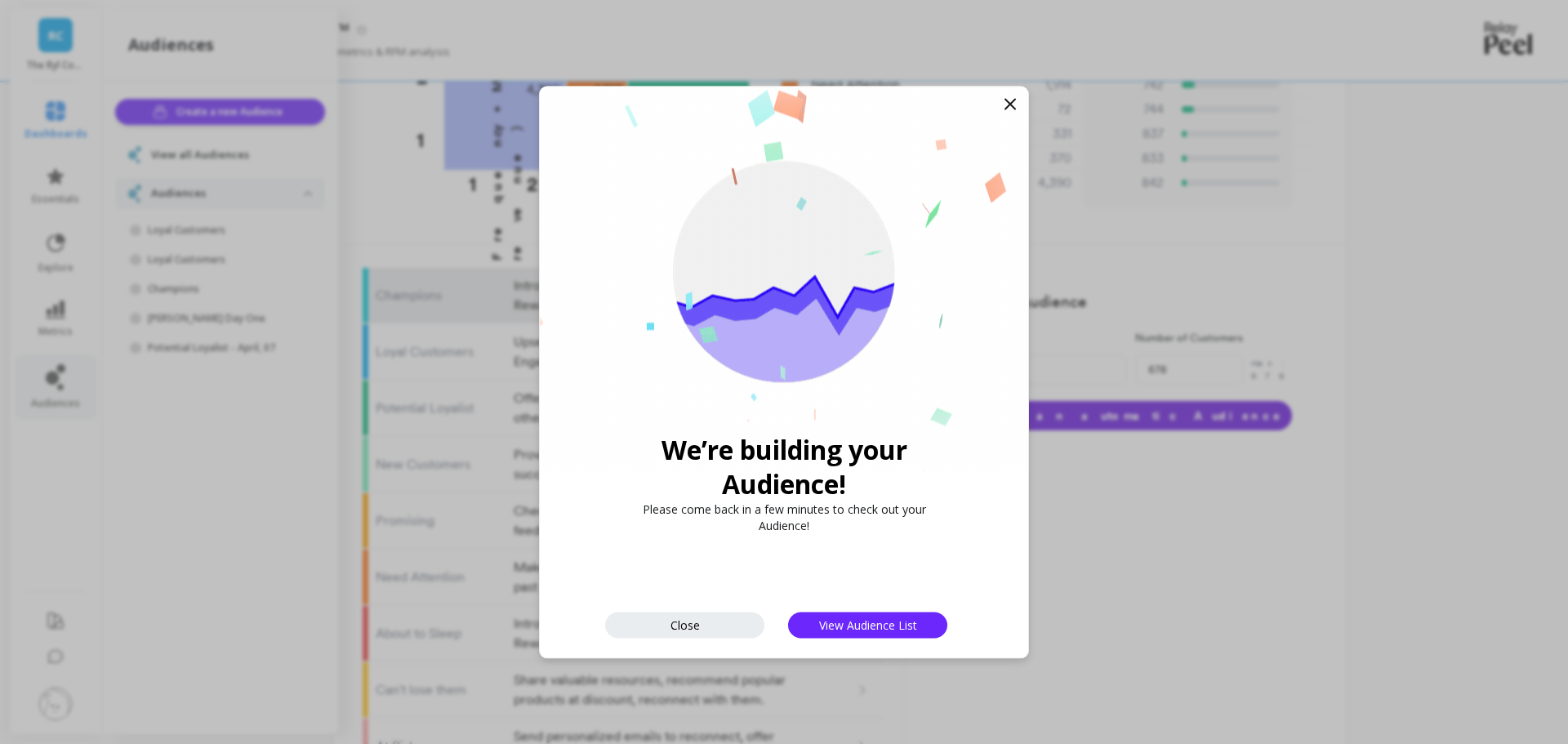
click at [695, 633] on button "Close" at bounding box center [685, 624] width 159 height 27
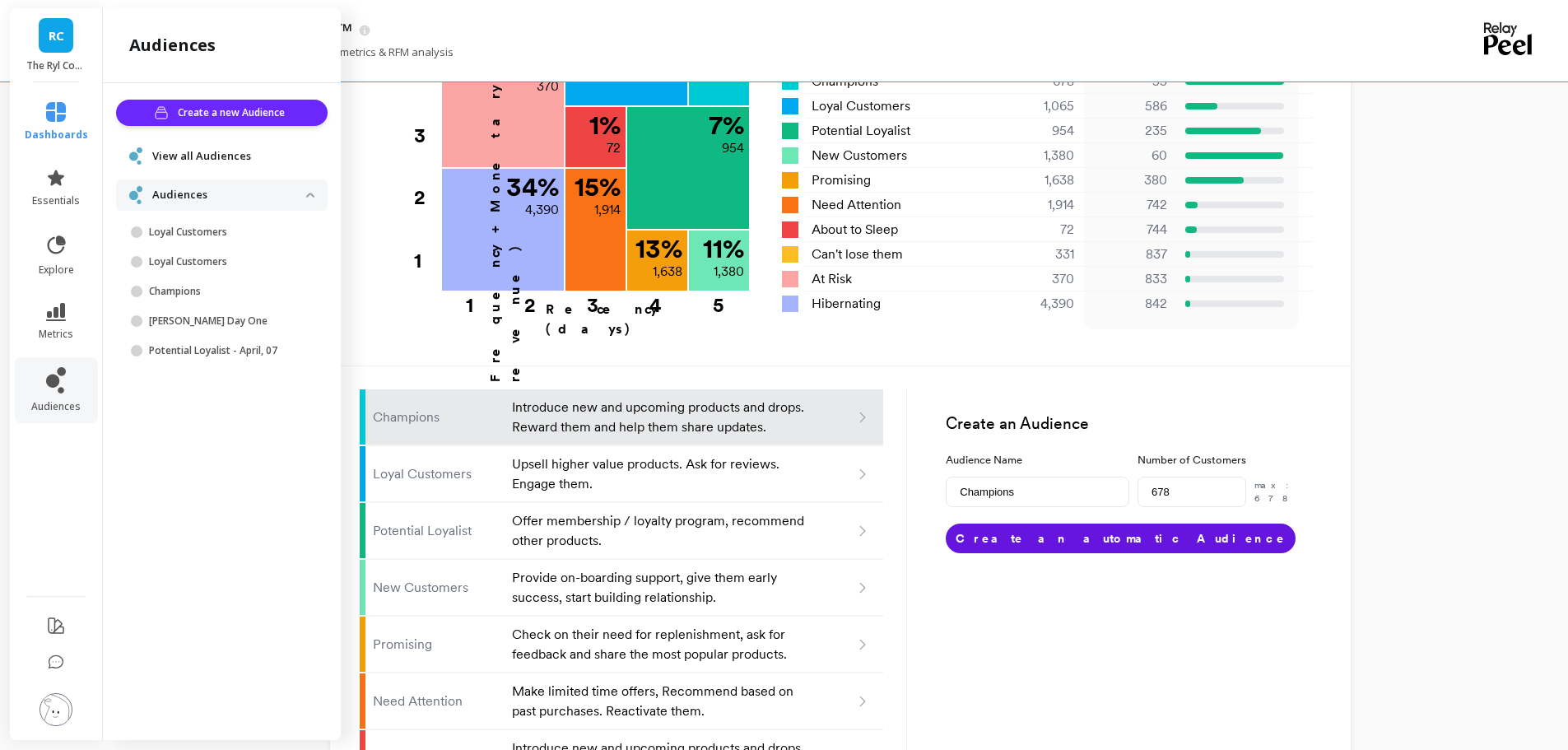
scroll to position [305, 0]
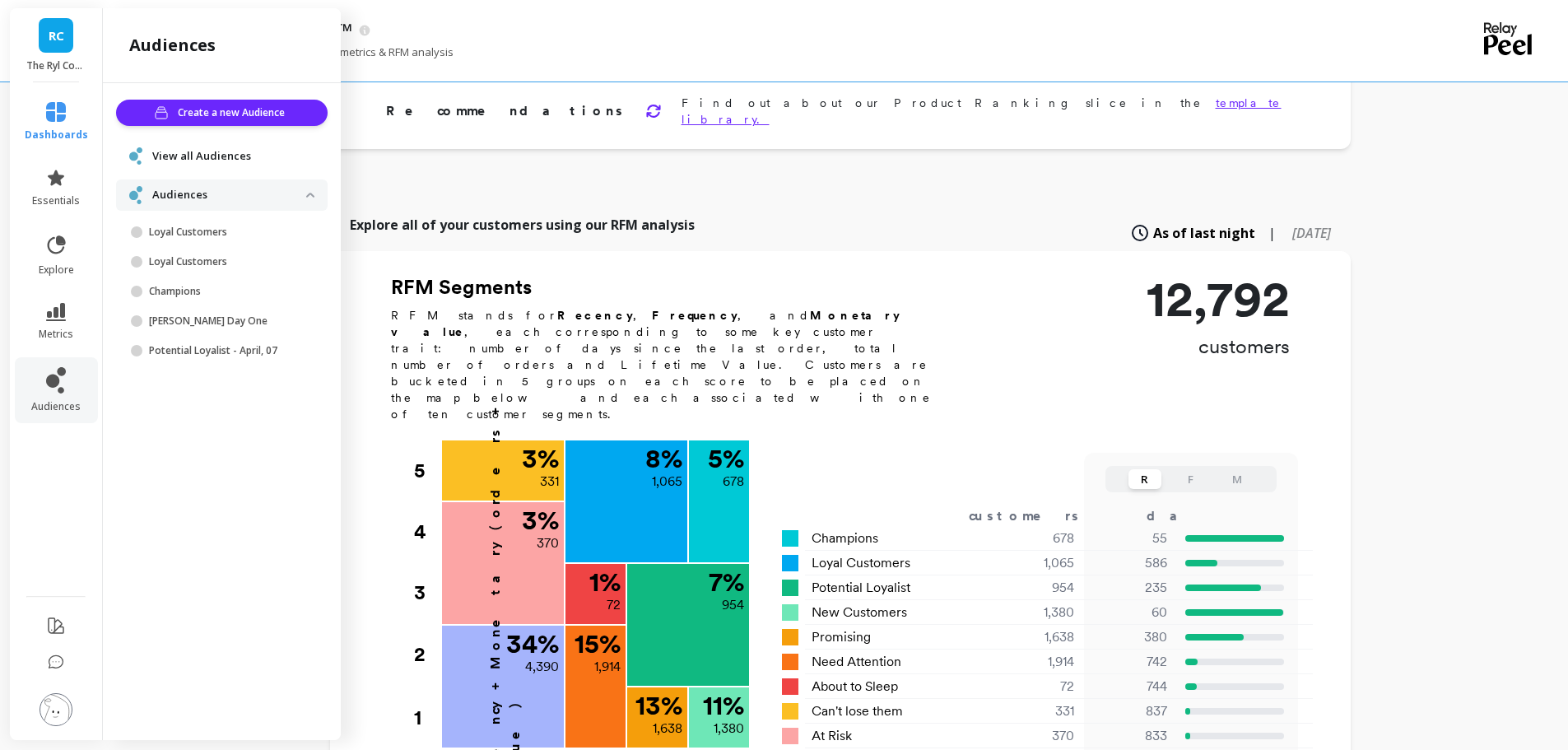
click at [190, 152] on span "View all Audiences" at bounding box center [201, 157] width 99 height 17
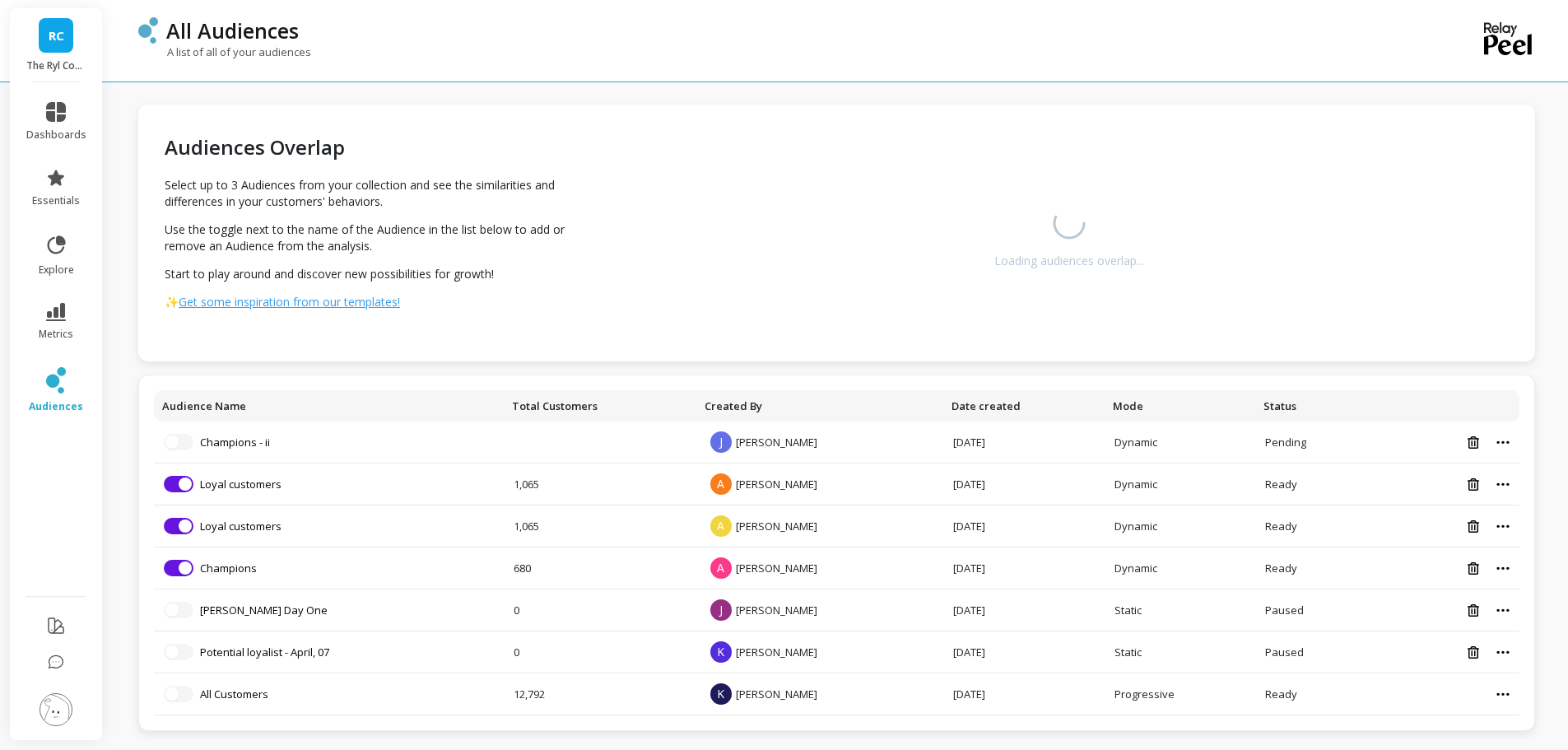
click at [1498, 563] on div at bounding box center [1445, 568] width 129 height 14
click at [1500, 565] on div at bounding box center [1445, 568] width 129 height 14
click at [1500, 568] on icon at bounding box center [1503, 568] width 13 height 4
click at [241, 567] on link "Champions" at bounding box center [228, 568] width 57 height 15
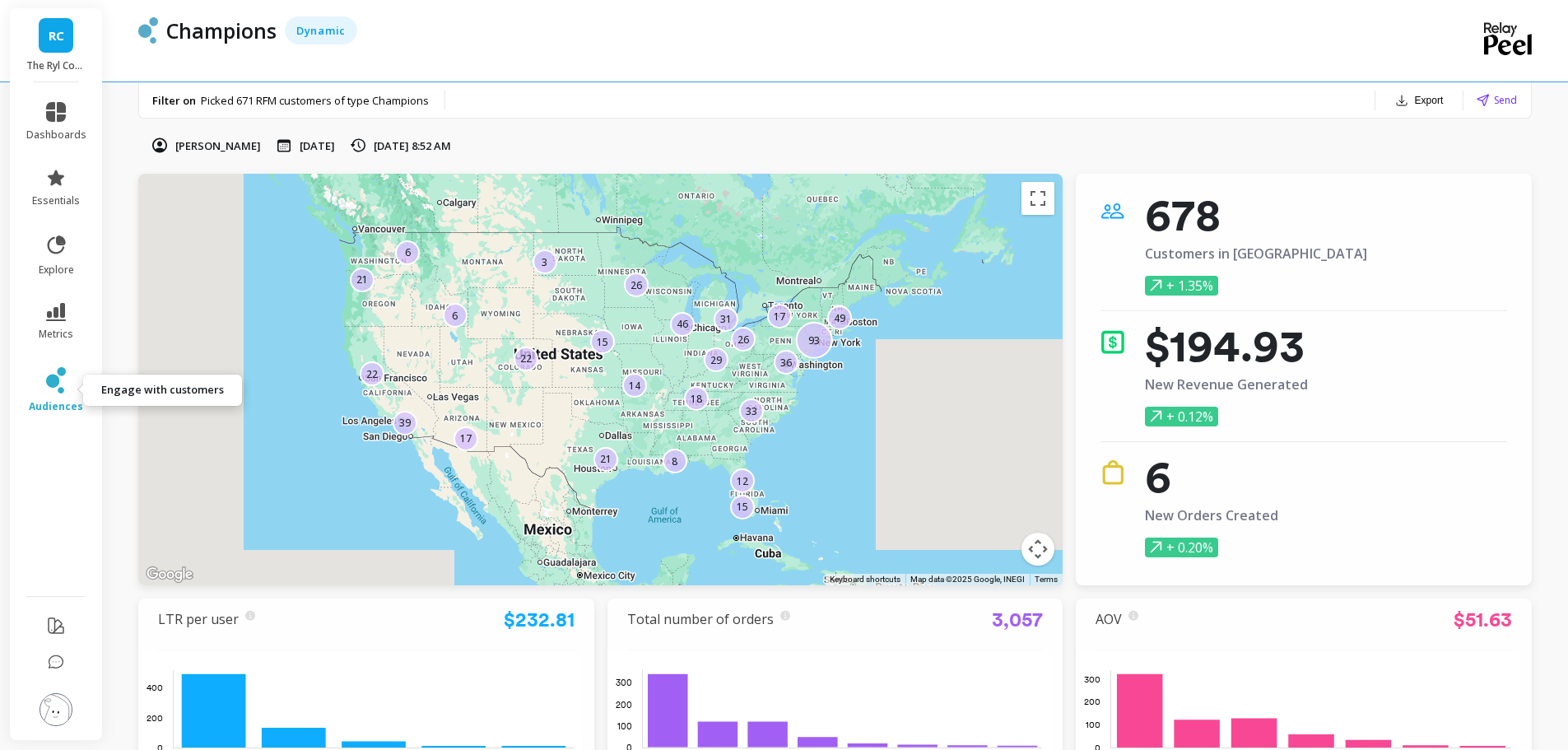
click at [55, 389] on icon at bounding box center [55, 380] width 19 height 27
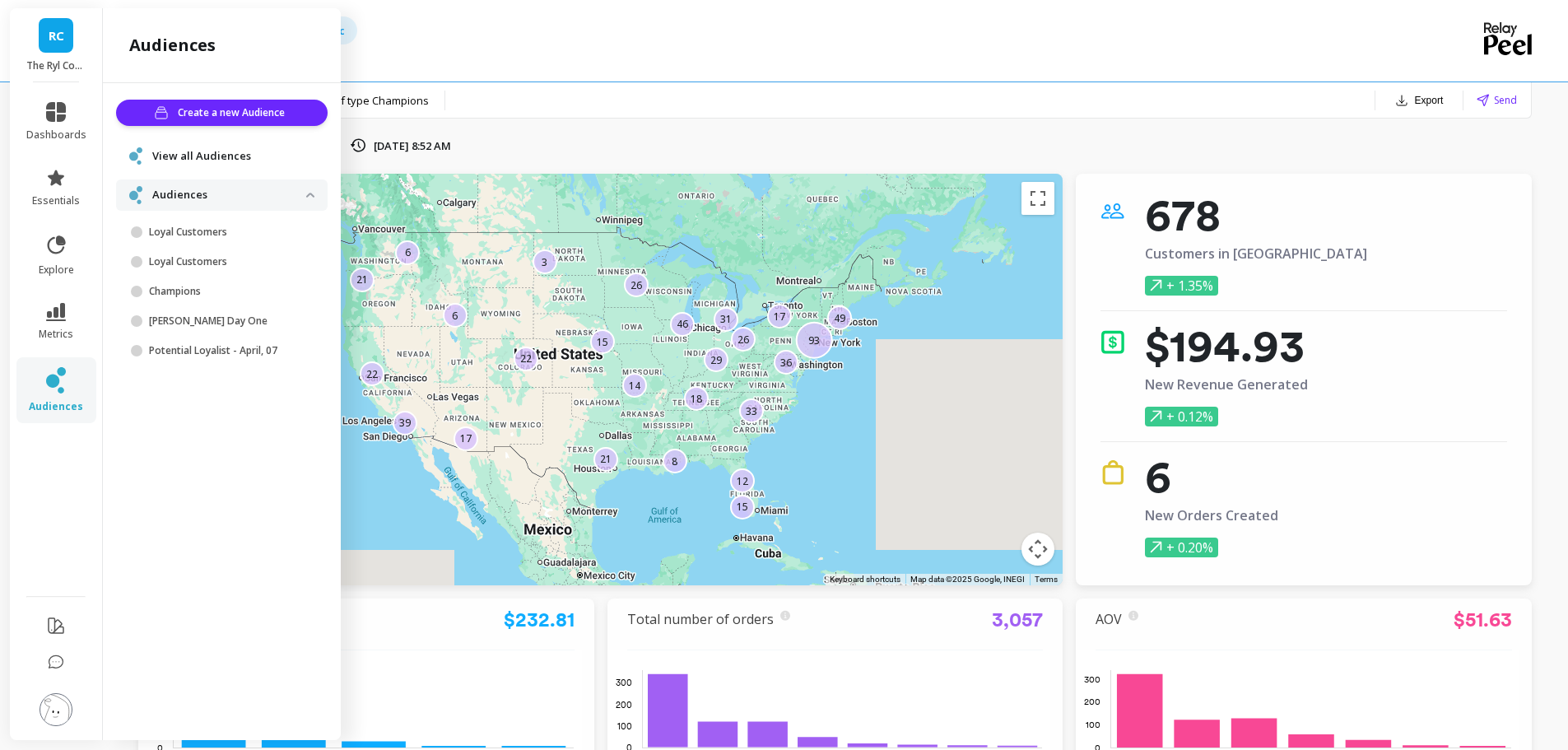
click at [210, 151] on span "View all Audiences" at bounding box center [201, 157] width 99 height 17
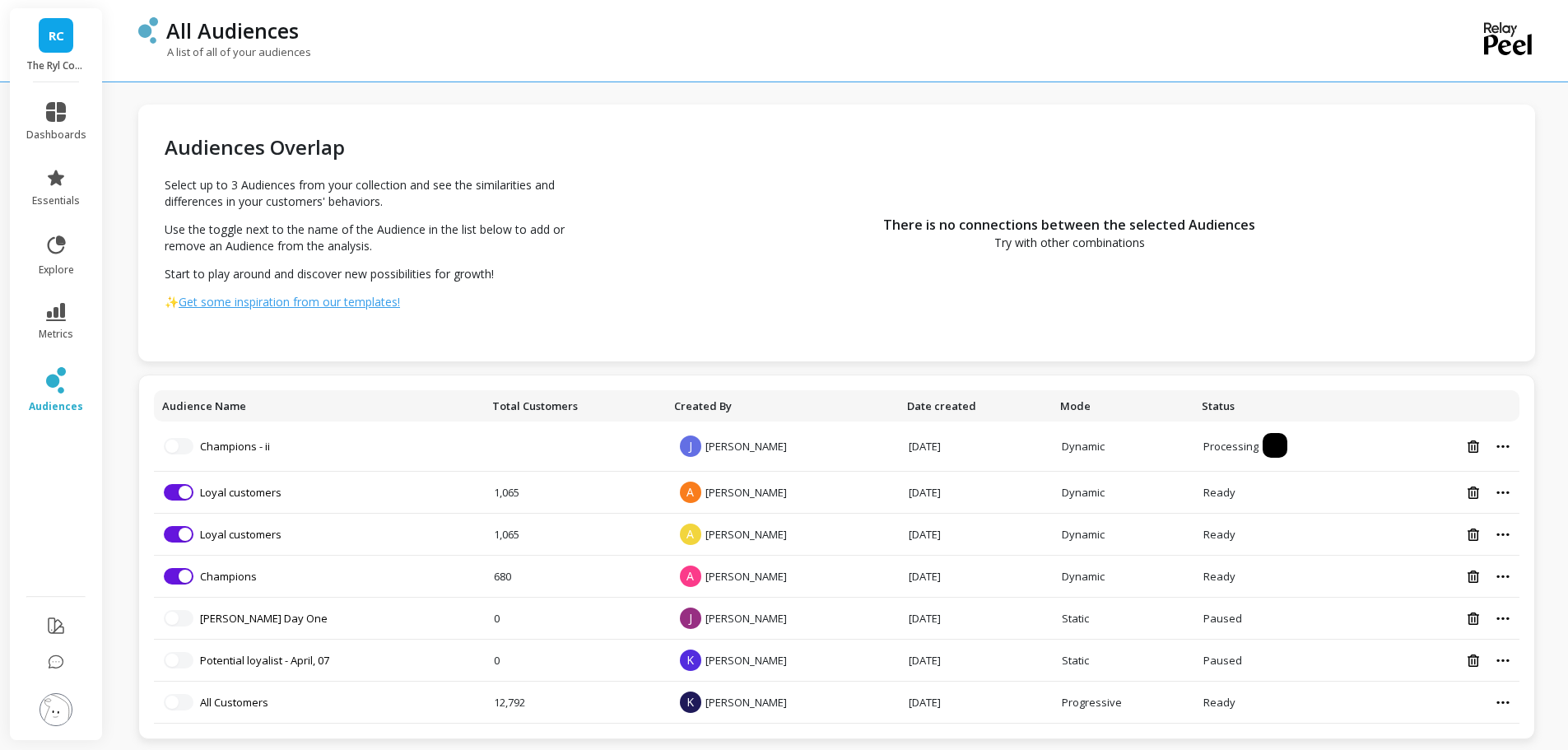
click at [1550, 422] on div "All Audiences A list of all of your audiences Audiences Overlap Select up to 3 …" at bounding box center [839, 380] width 1456 height 760
click at [1547, 410] on div "All Audiences A list of all of your audiences Audiences Overlap Select up to 3 …" at bounding box center [839, 380] width 1456 height 760
click at [1551, 408] on div "All Audiences A list of all of your audiences Audiences Overlap Select up to 3 …" at bounding box center [839, 380] width 1456 height 760
click at [1127, 35] on div "All Audiences" at bounding box center [779, 30] width 1242 height 28
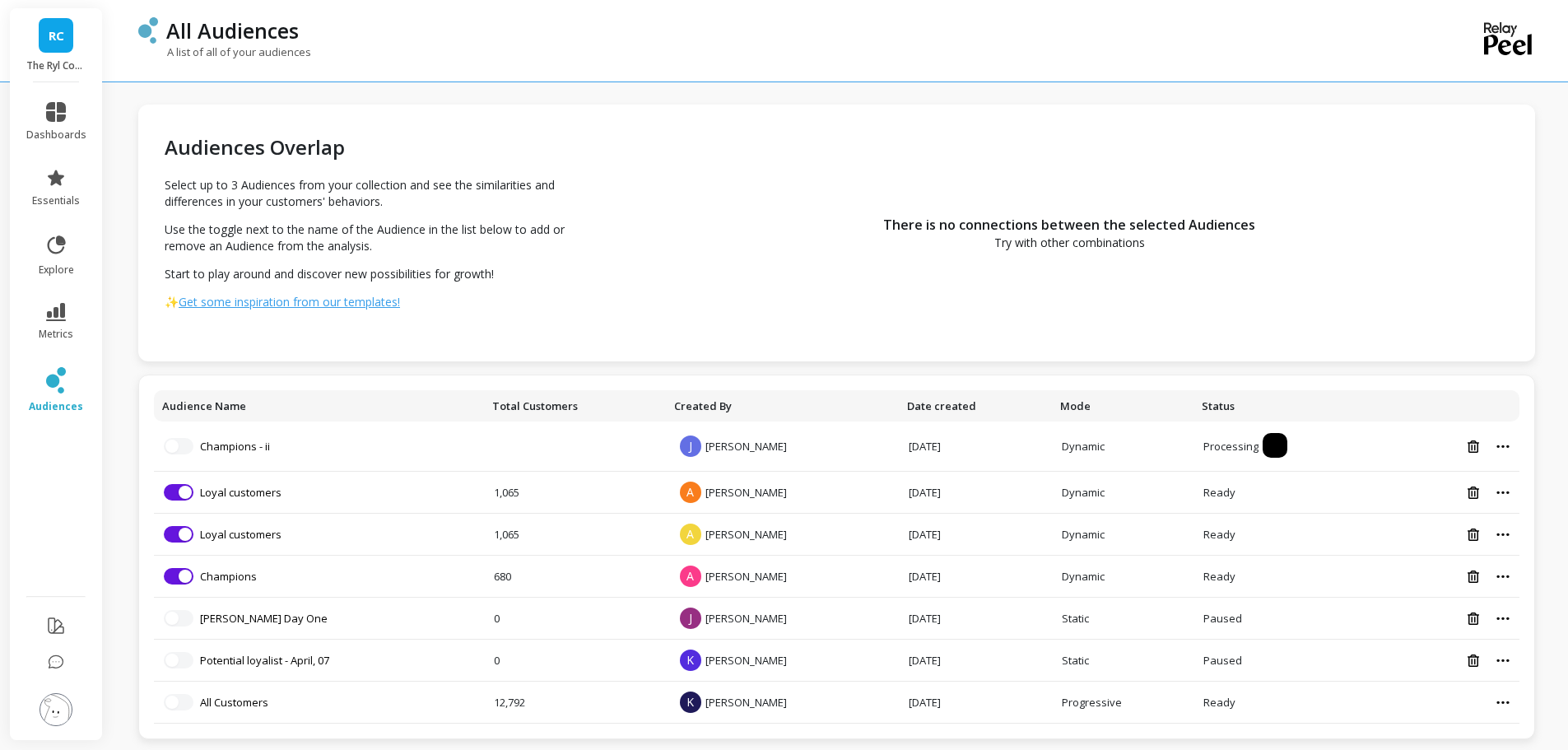
click at [903, 42] on div "All Audiences" at bounding box center [779, 30] width 1242 height 28
click at [183, 446] on button "button" at bounding box center [179, 446] width 29 height 17
click at [281, 451] on li "Champions - ii" at bounding box center [319, 446] width 310 height 17
click at [258, 450] on link "Champions - ii" at bounding box center [235, 446] width 70 height 15
click at [191, 579] on span "button" at bounding box center [185, 576] width 13 height 13
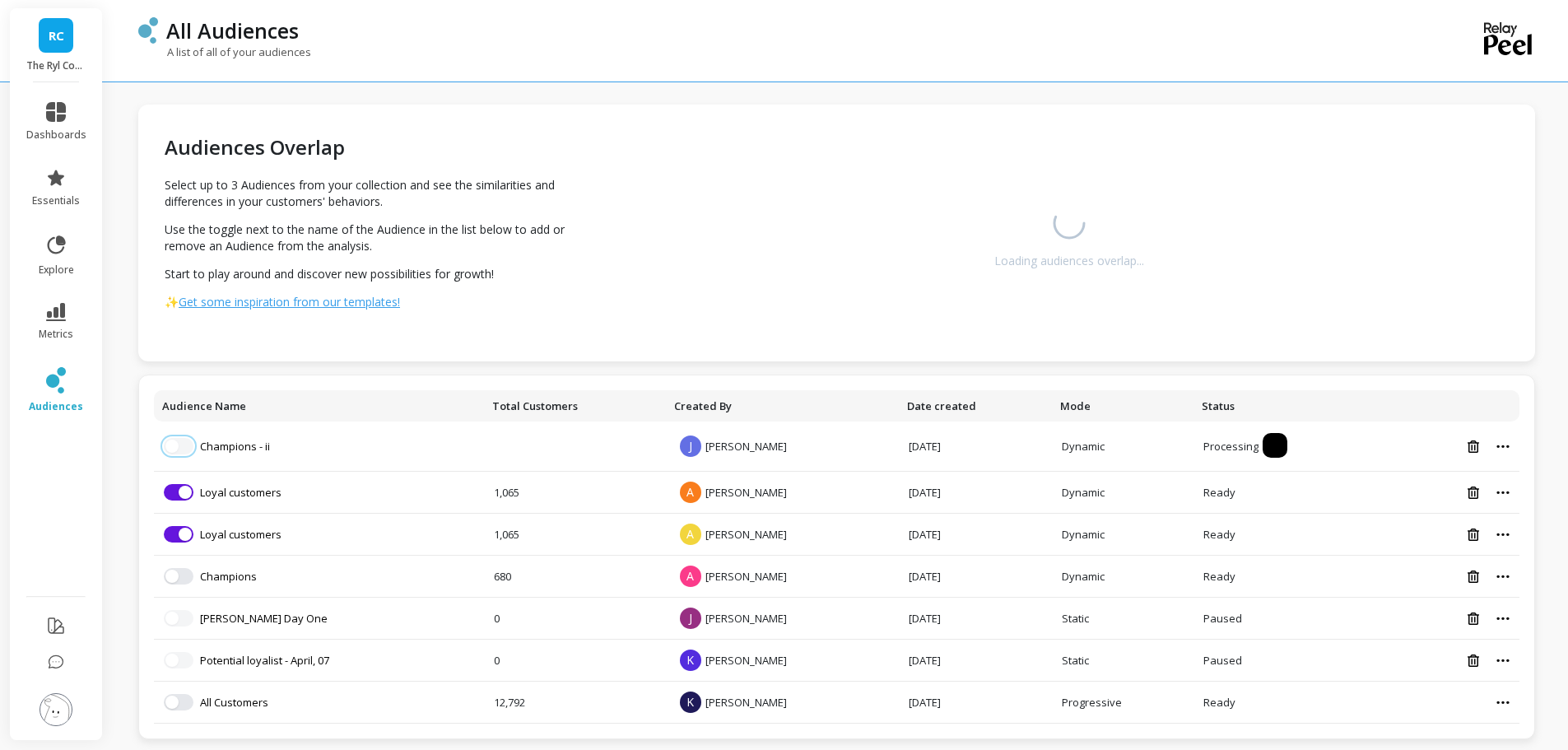
click at [174, 450] on span "button" at bounding box center [172, 446] width 13 height 13
click at [53, 123] on link "dashboards" at bounding box center [56, 122] width 60 height 40
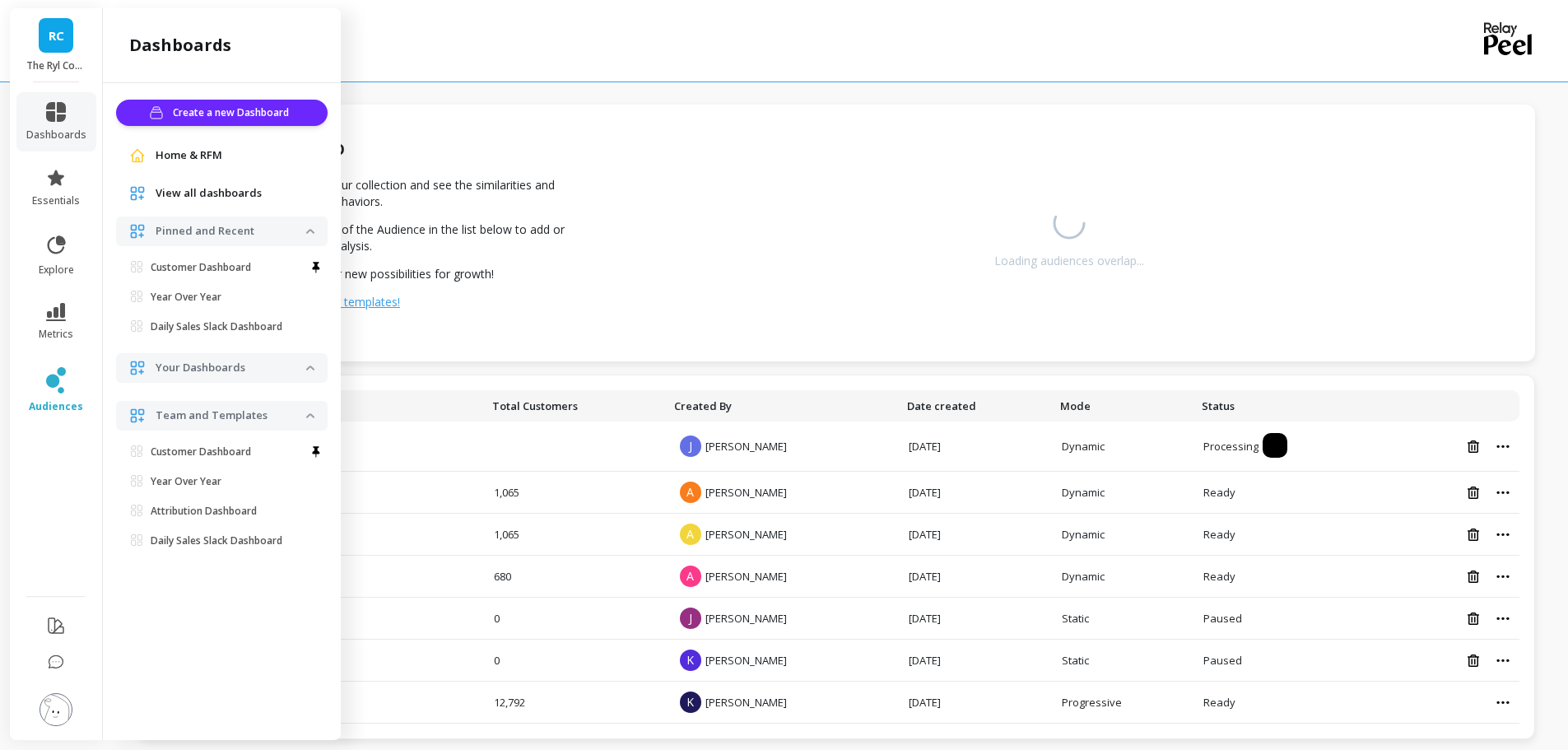
click at [205, 196] on span "View all dashboards" at bounding box center [208, 193] width 106 height 17
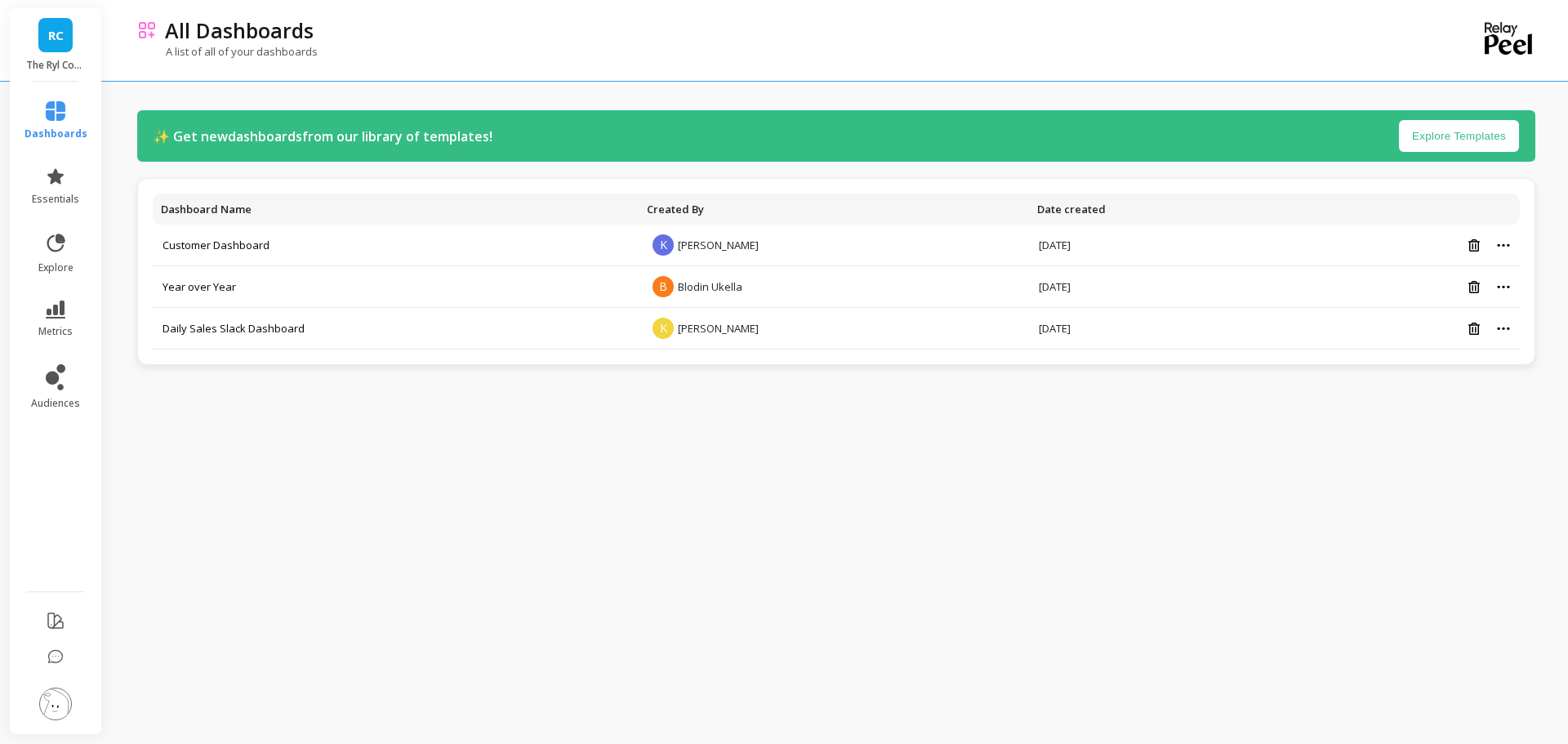
click at [60, 359] on li "audiences" at bounding box center [56, 387] width 82 height 65
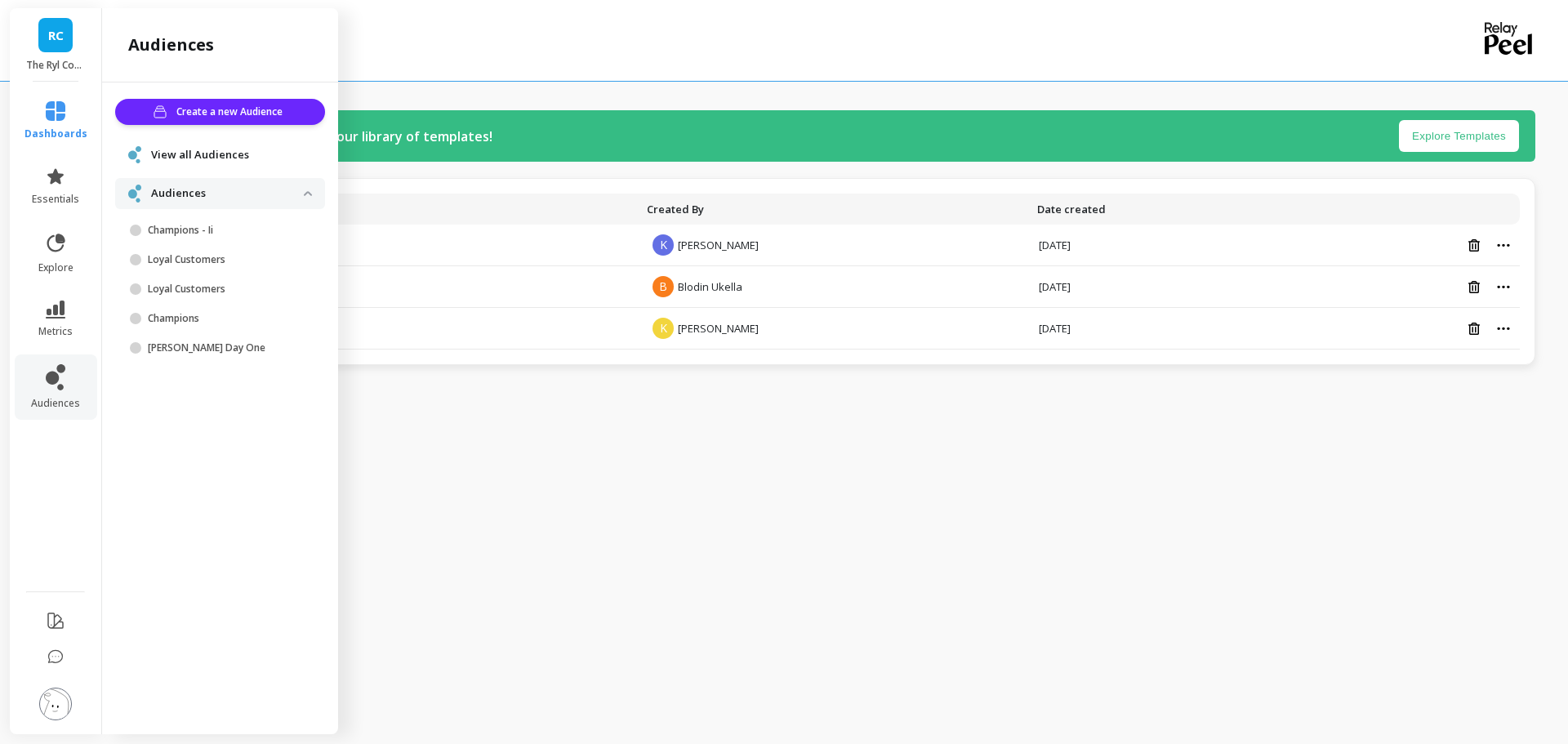
click at [193, 149] on span "View all Audiences" at bounding box center [199, 155] width 98 height 16
